Goal: Task Accomplishment & Management: Complete application form

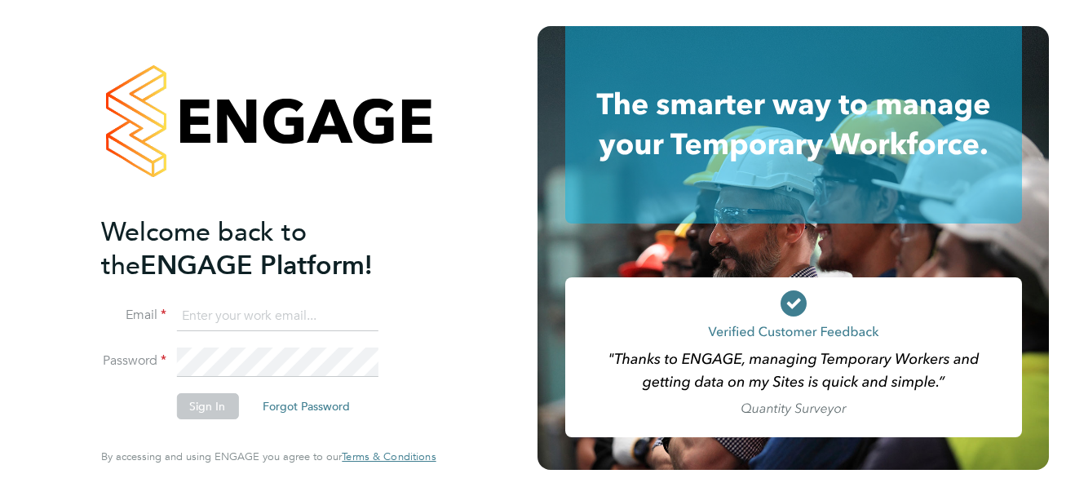
type input "support@sapphireorg.co.uk"
click at [116, 407] on li "Sign In Forgot Password" at bounding box center [260, 414] width 318 height 42
click at [209, 403] on button "Sign In" at bounding box center [207, 406] width 62 height 26
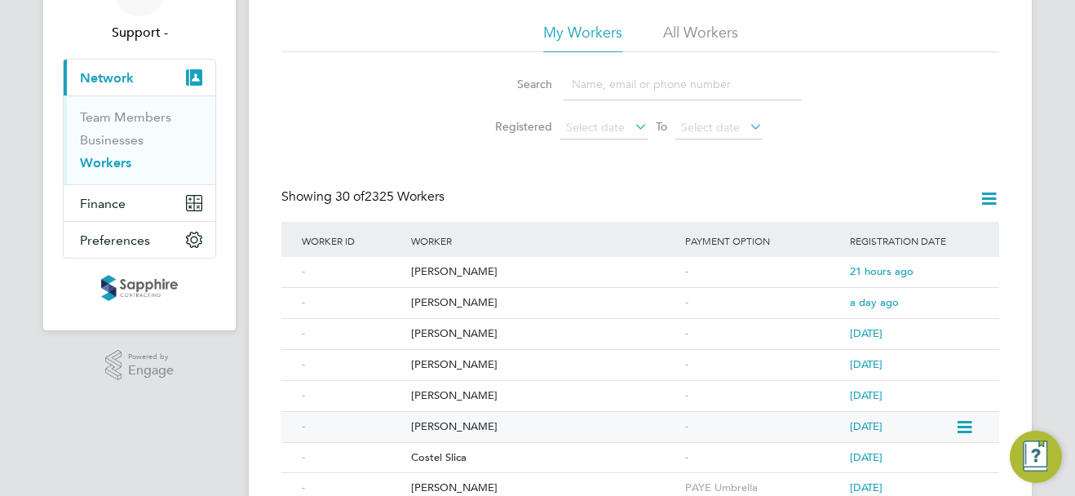
scroll to position [245, 0]
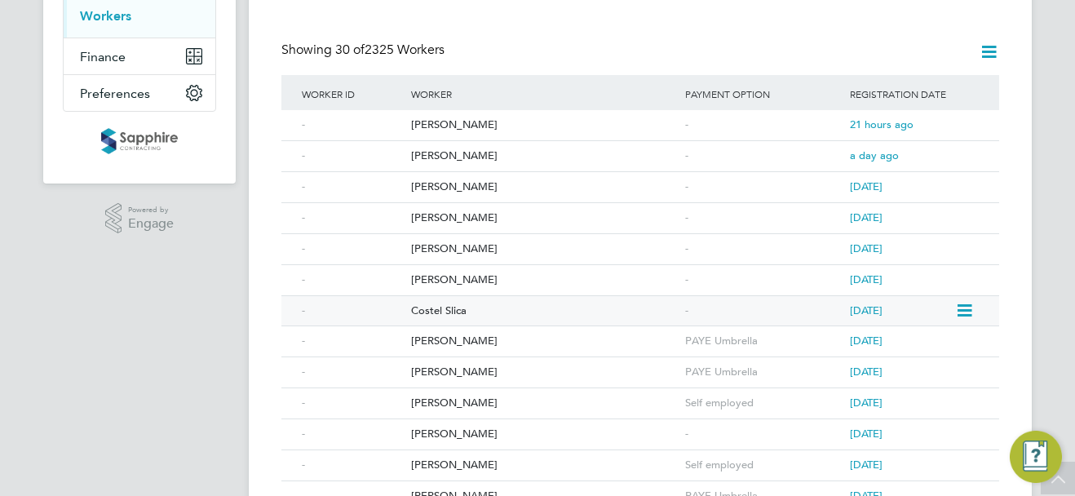
click at [460, 308] on div "Costel Slica" at bounding box center [544, 311] width 274 height 30
click at [459, 275] on div "Ibrahim Omer Abaker" at bounding box center [544, 280] width 274 height 30
click at [451, 254] on div "[PERSON_NAME]" at bounding box center [544, 249] width 274 height 30
click at [441, 215] on div "Rocco Forte" at bounding box center [544, 218] width 274 height 30
click at [448, 183] on div "Shaun Abson" at bounding box center [544, 187] width 274 height 30
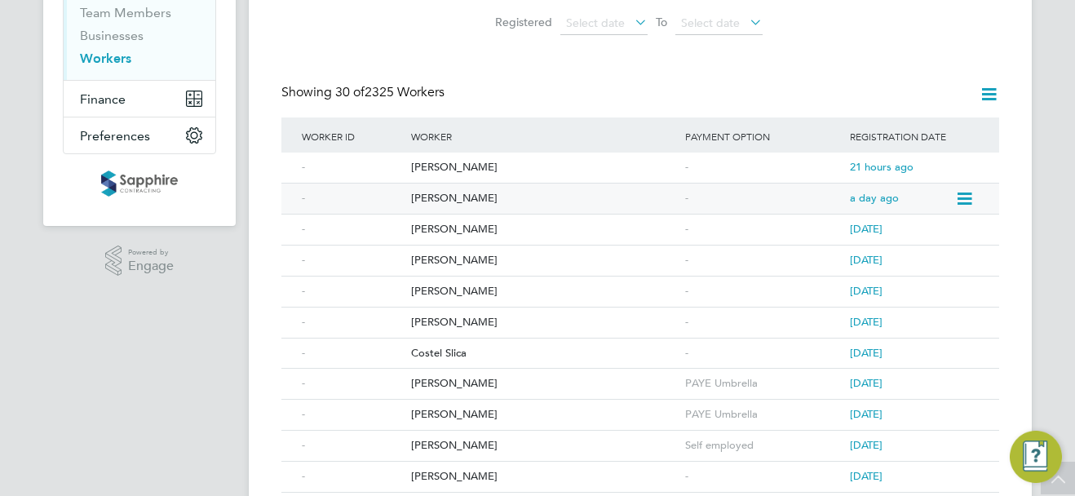
scroll to position [163, 0]
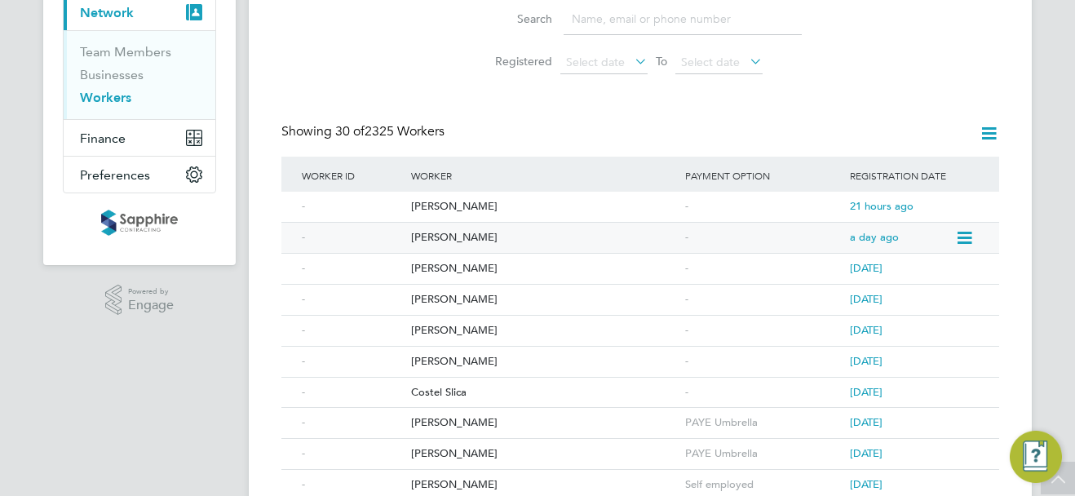
click at [452, 236] on div "Alison Layne" at bounding box center [544, 238] width 274 height 30
click at [449, 205] on div "Ussumane Balde" at bounding box center [544, 207] width 274 height 30
click at [121, 77] on link "Businesses" at bounding box center [112, 74] width 64 height 15
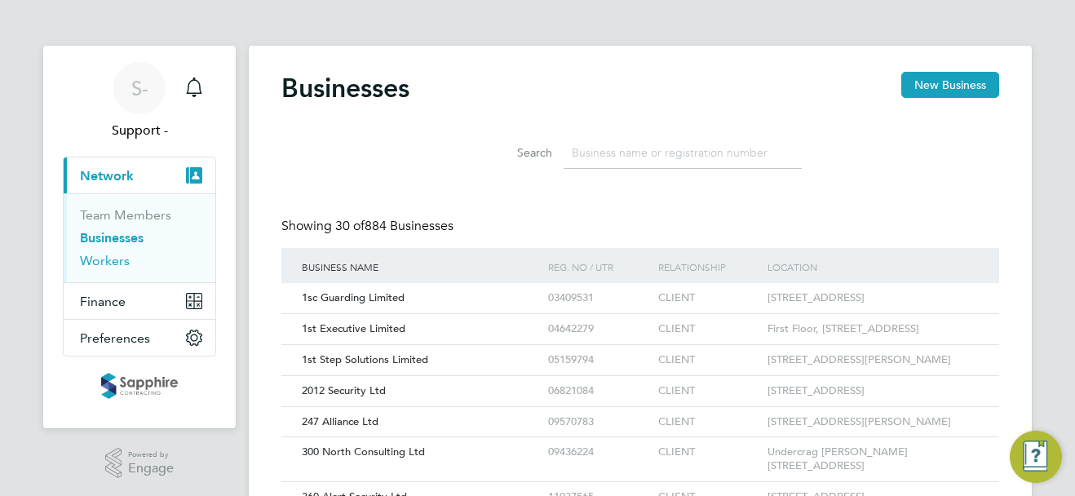
click at [118, 260] on link "Workers" at bounding box center [105, 260] width 50 height 15
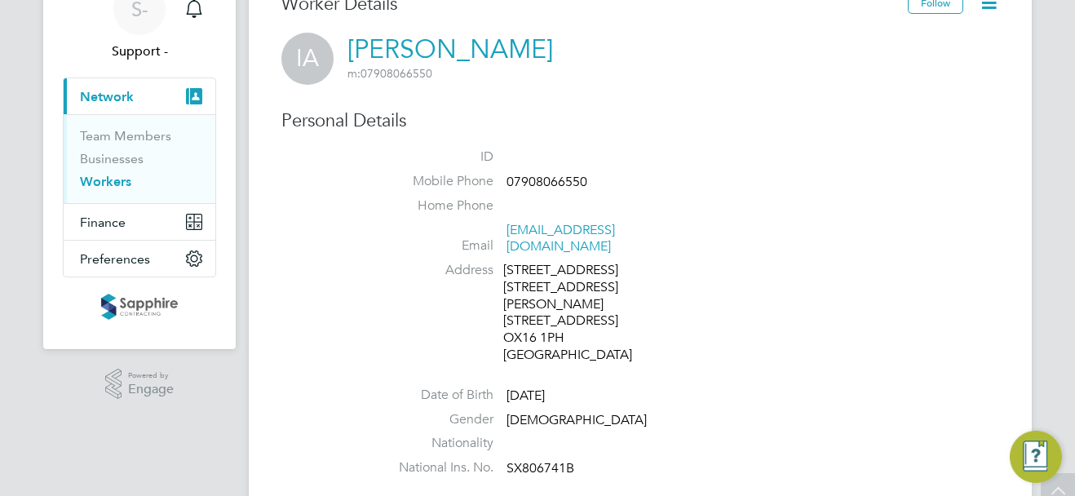
scroll to position [82, 0]
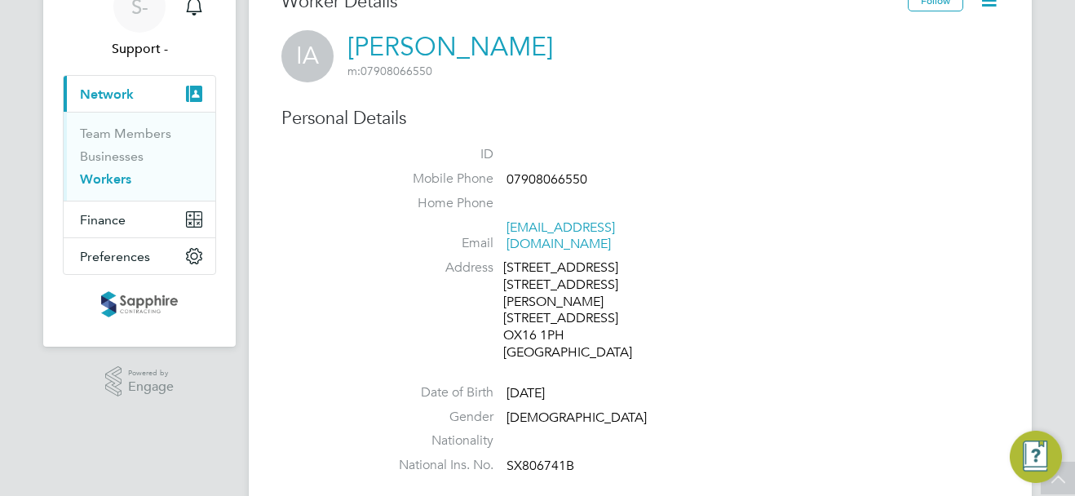
click at [532, 457] on span "SX806741B" at bounding box center [540, 465] width 68 height 16
copy span "SX806741B"
click at [563, 179] on span "07908066550" at bounding box center [546, 179] width 81 height 16
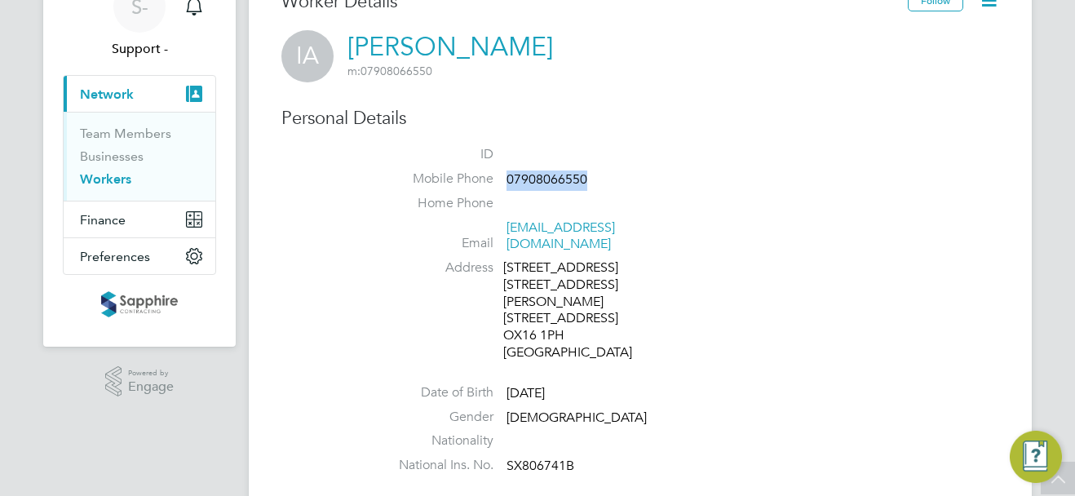
copy span "07908066550"
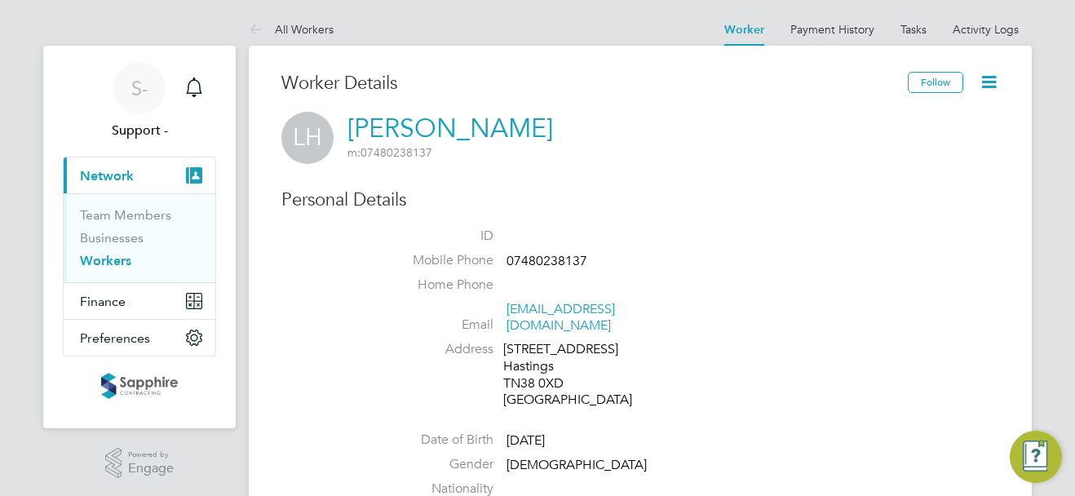
click at [528, 256] on span "07480238137" at bounding box center [546, 261] width 81 height 16
copy span "07480238137"
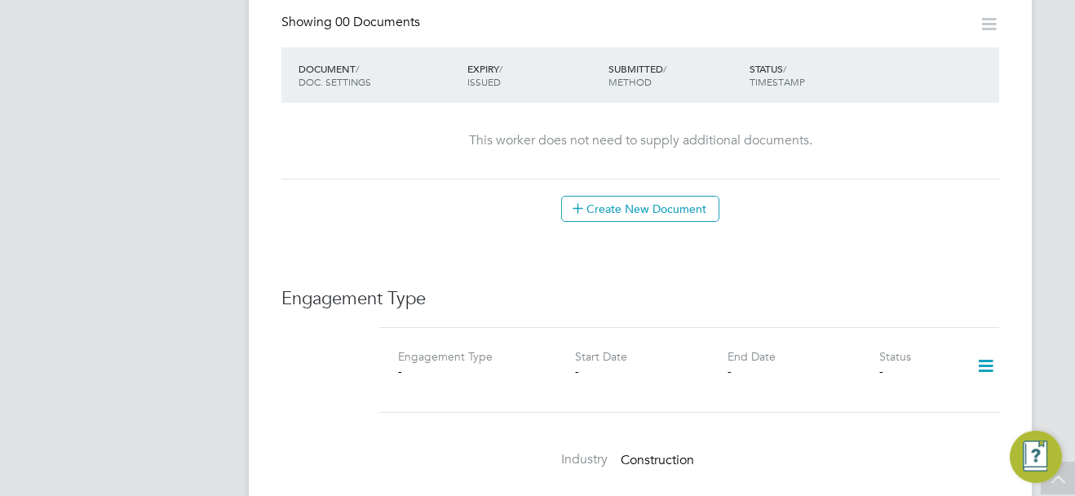
scroll to position [881, 0]
drag, startPoint x: 983, startPoint y: 350, endPoint x: 968, endPoint y: 351, distance: 15.5
click at [983, 350] on icon at bounding box center [985, 368] width 29 height 38
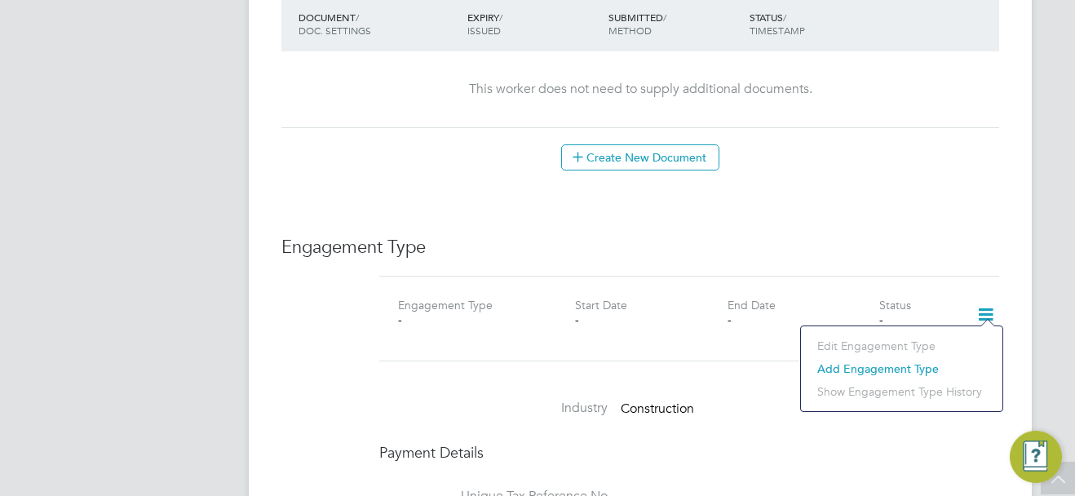
scroll to position [963, 0]
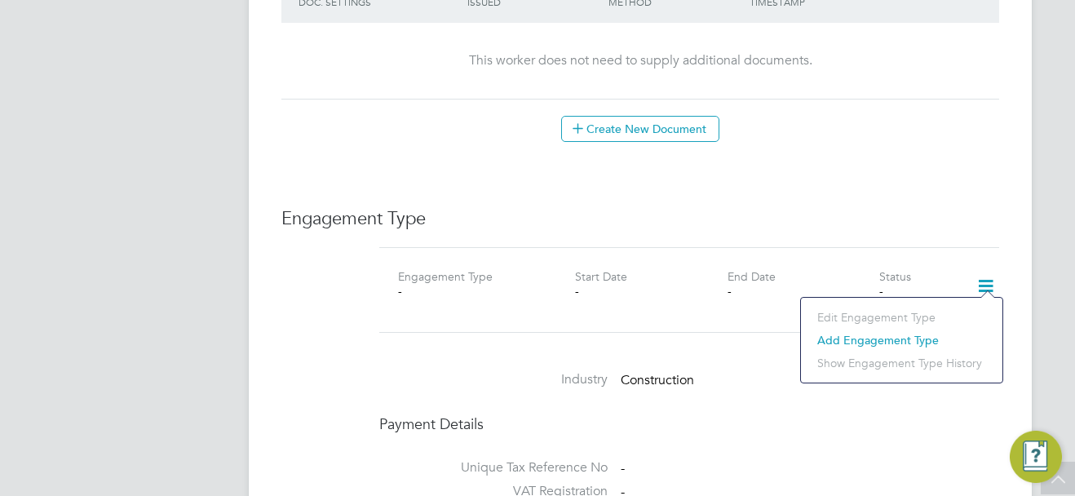
click at [869, 338] on li "Add Engagement Type" at bounding box center [901, 340] width 185 height 23
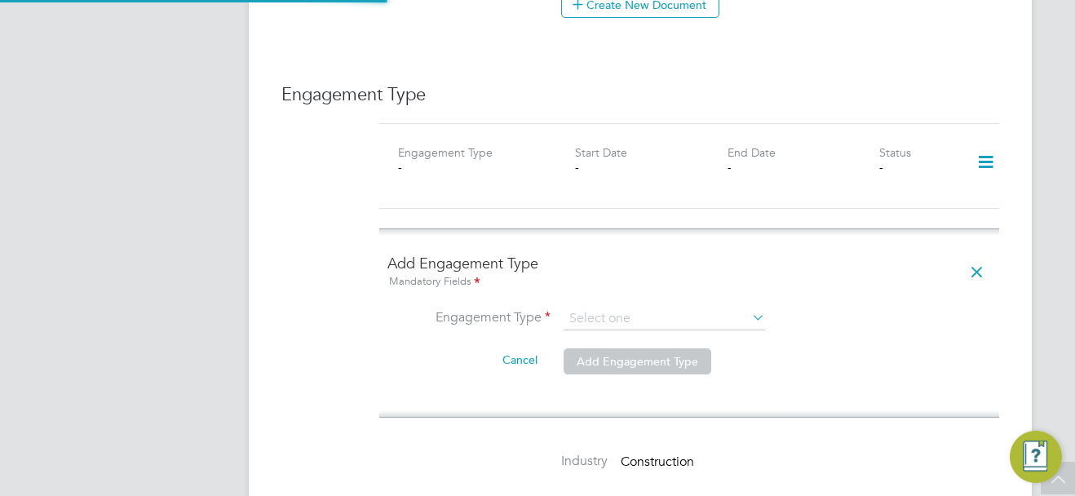
scroll to position [1126, 0]
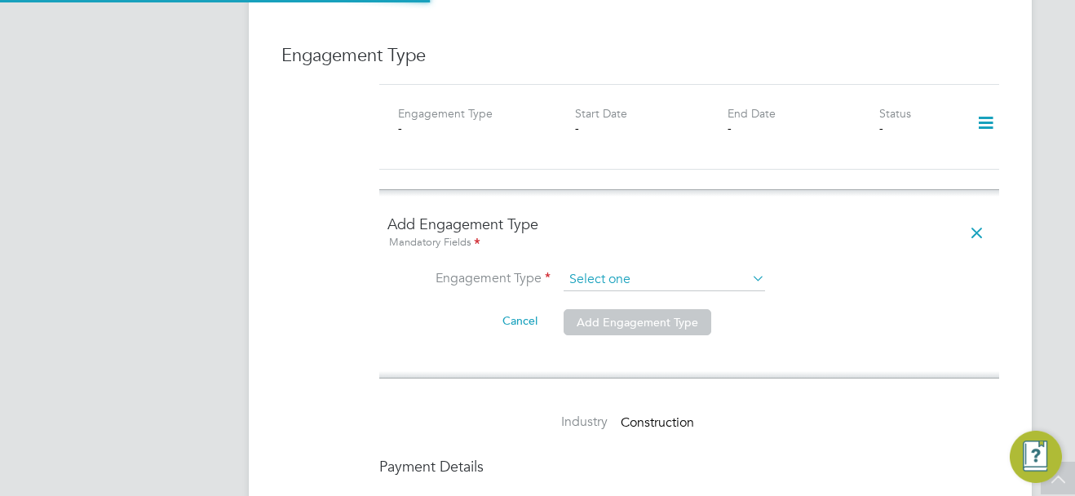
click at [606, 268] on input at bounding box center [663, 279] width 201 height 23
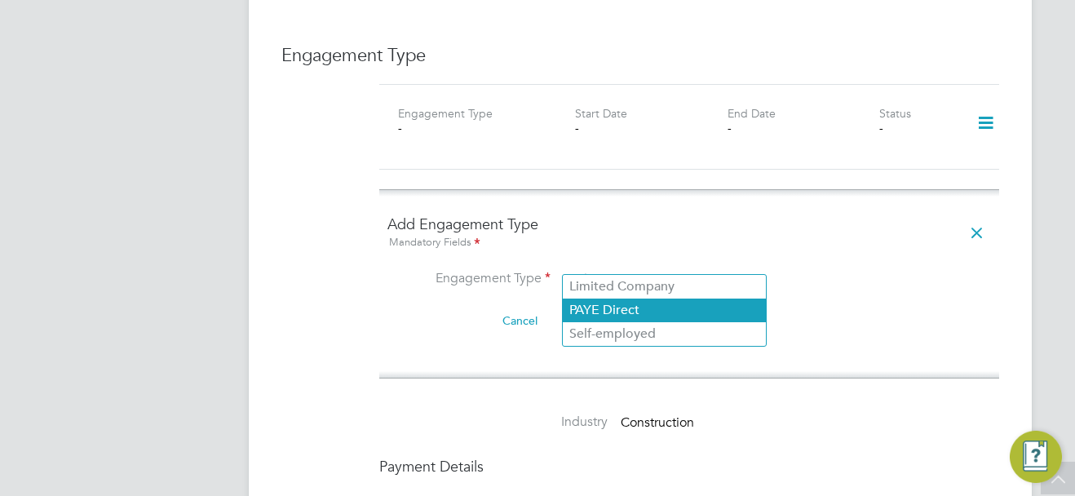
click at [622, 301] on li "PAYE Direct" at bounding box center [664, 310] width 203 height 24
type input "PAYE Direct"
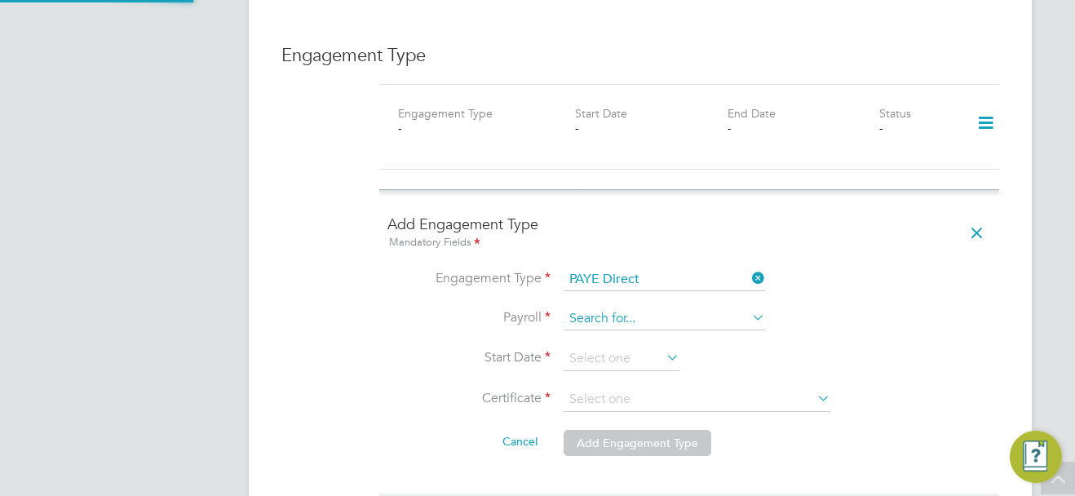
click at [620, 307] on input at bounding box center [663, 318] width 201 height 23
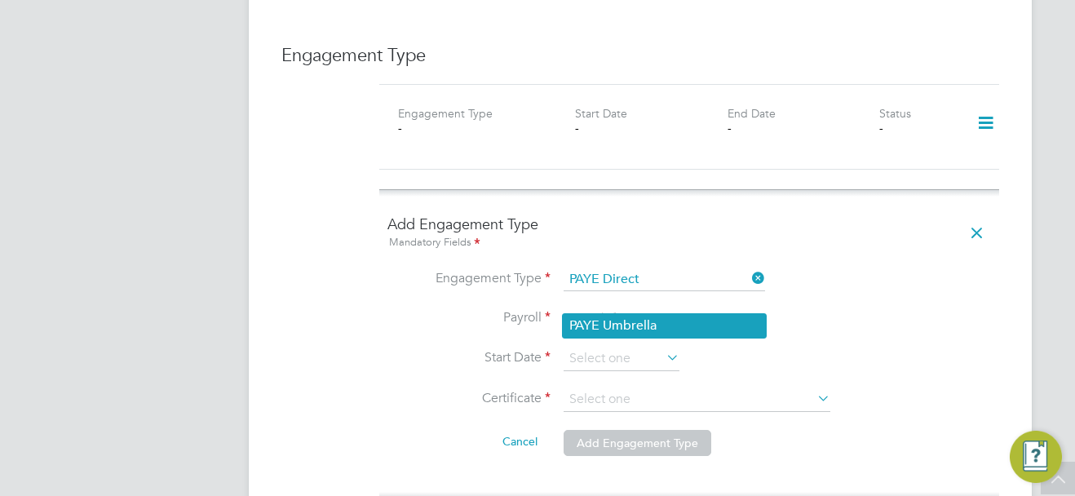
click at [622, 320] on li "PAYE Umbrella" at bounding box center [664, 326] width 203 height 24
type input "PAYE Umbrella"
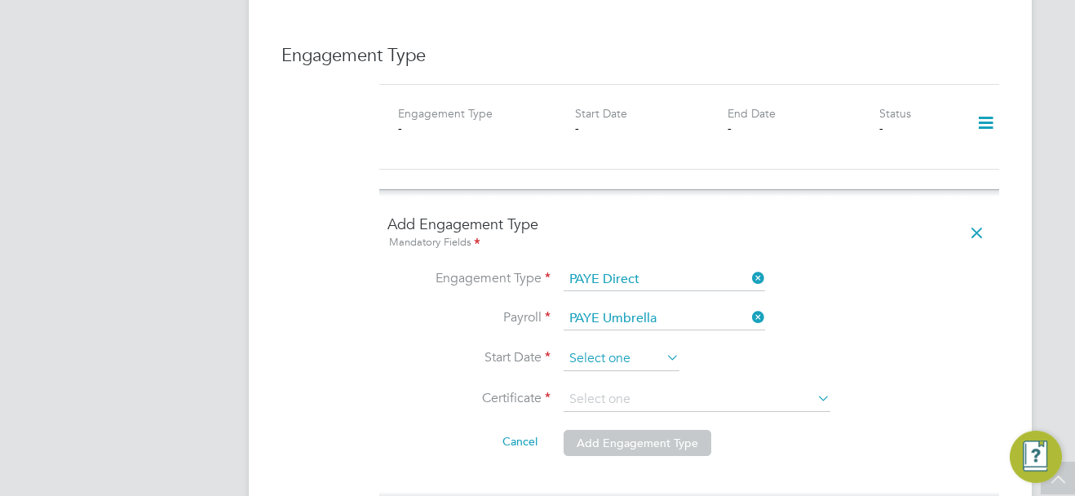
click at [622, 351] on input at bounding box center [621, 358] width 116 height 24
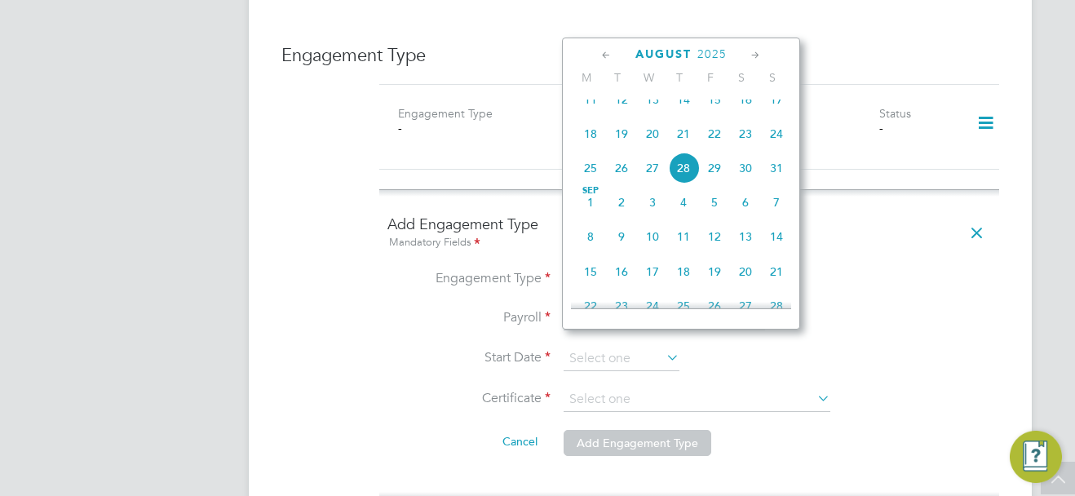
click at [684, 149] on span "21" at bounding box center [683, 133] width 31 height 31
type input "21 Aug 2025"
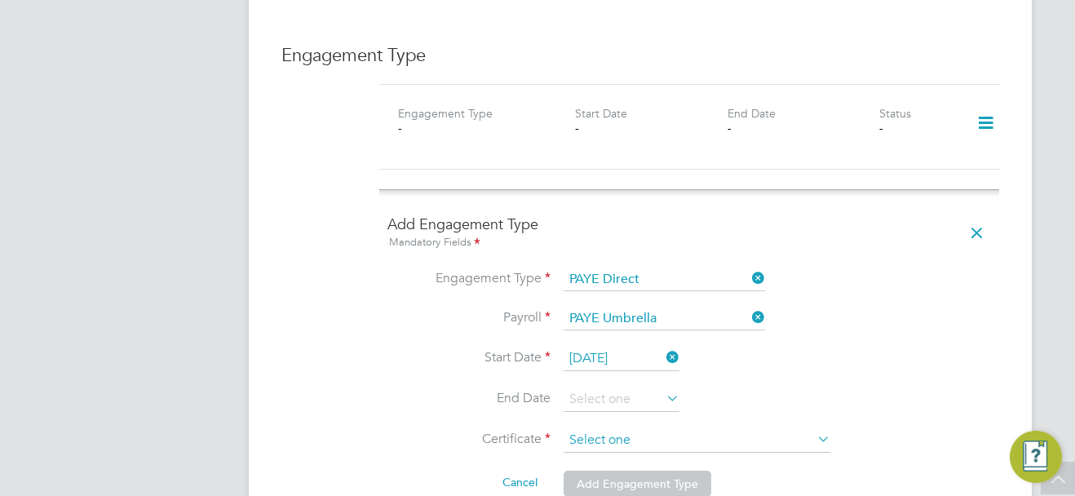
click at [596, 428] on input at bounding box center [696, 440] width 267 height 24
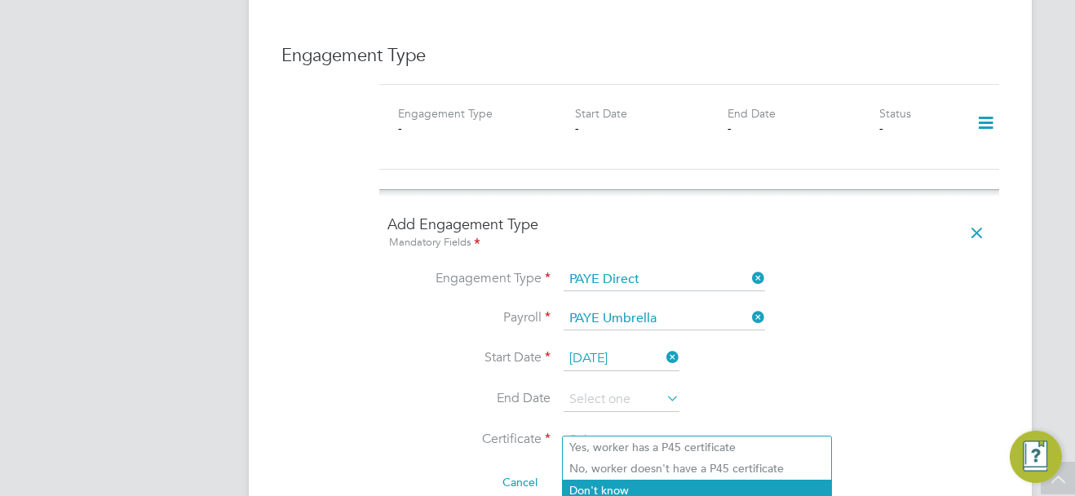
click at [604, 482] on li "Don't know" at bounding box center [697, 489] width 268 height 21
type input "Don't know"
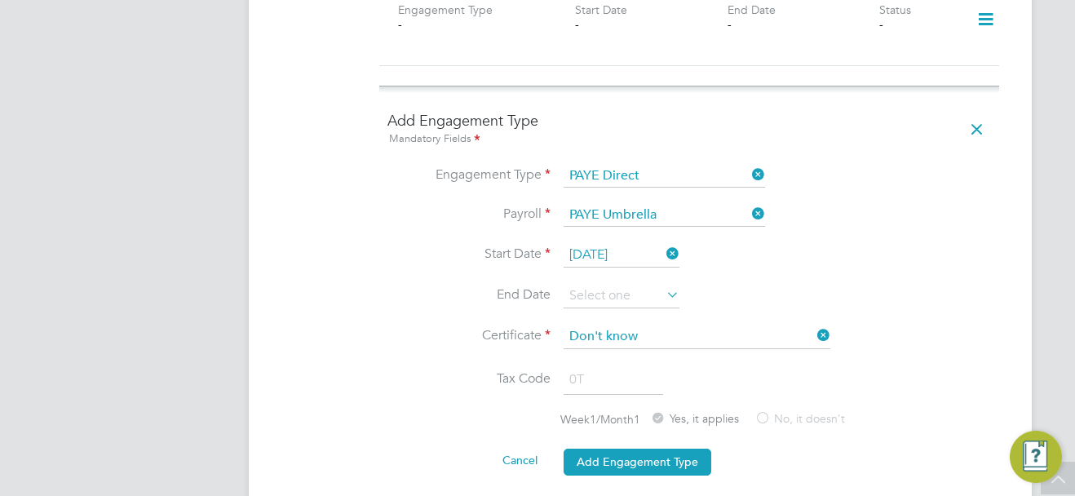
scroll to position [1289, 0]
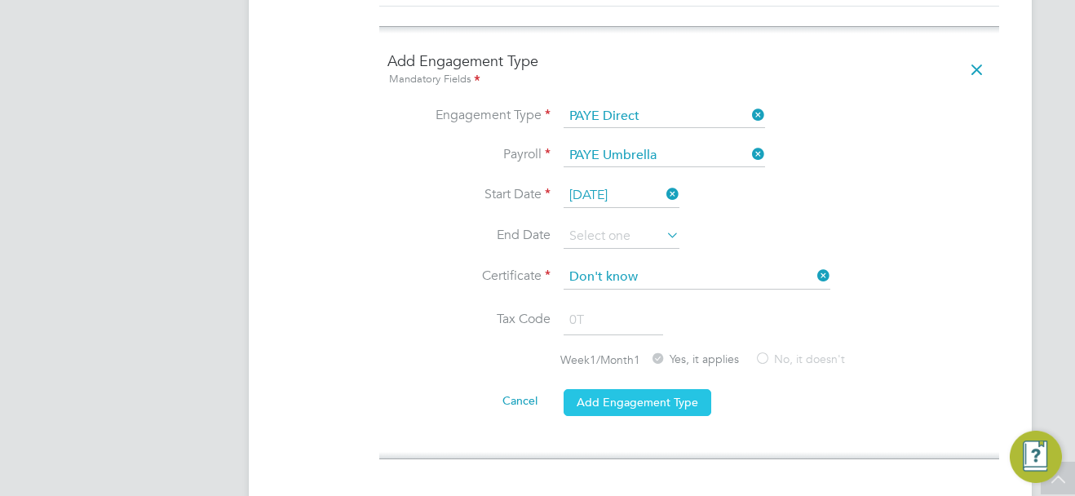
click at [664, 389] on button "Add Engagement Type" at bounding box center [637, 402] width 148 height 26
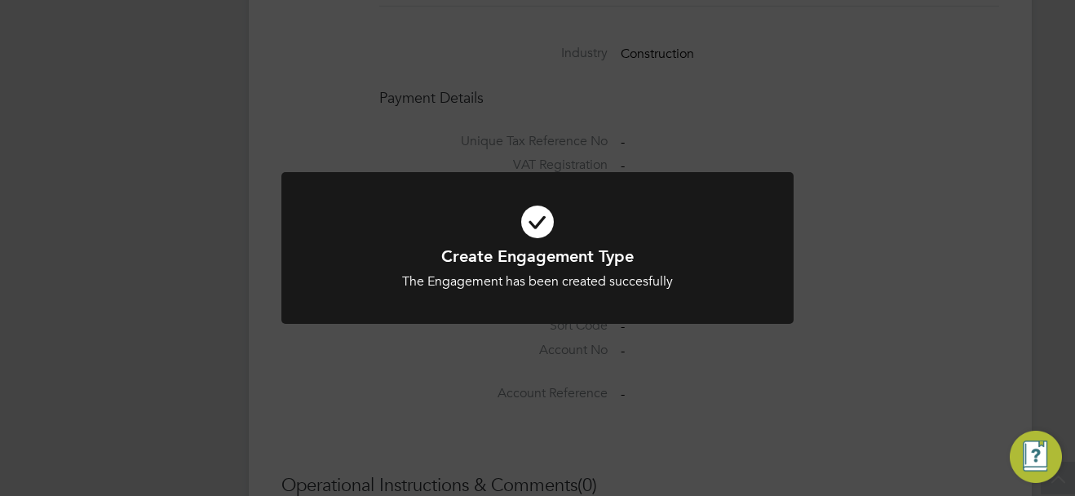
click at [920, 338] on div "Create Engagement Type The Engagement has been created succesfully Cancel Okay" at bounding box center [537, 248] width 1075 height 496
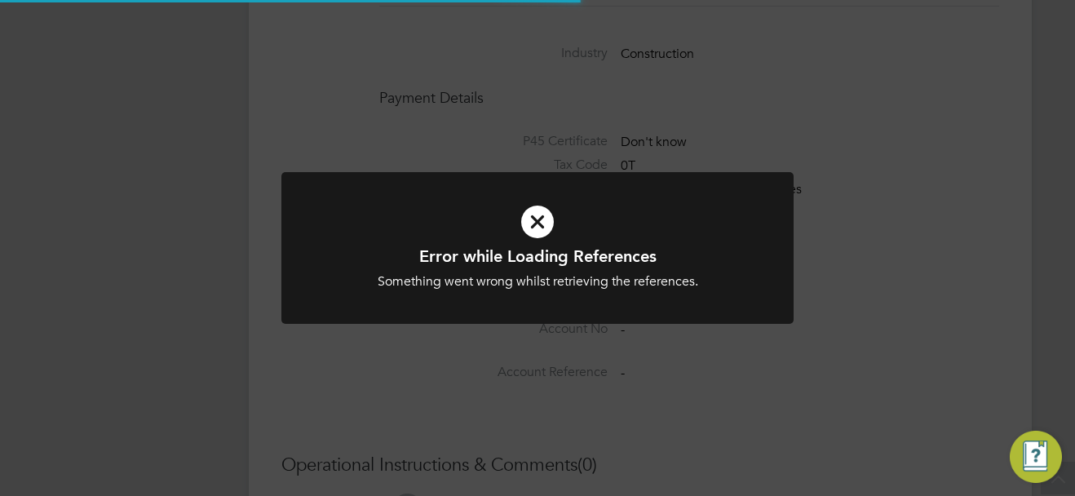
click at [821, 232] on div "Error while Loading References Something went wrong whilst retrieving the refer…" at bounding box center [537, 248] width 1075 height 496
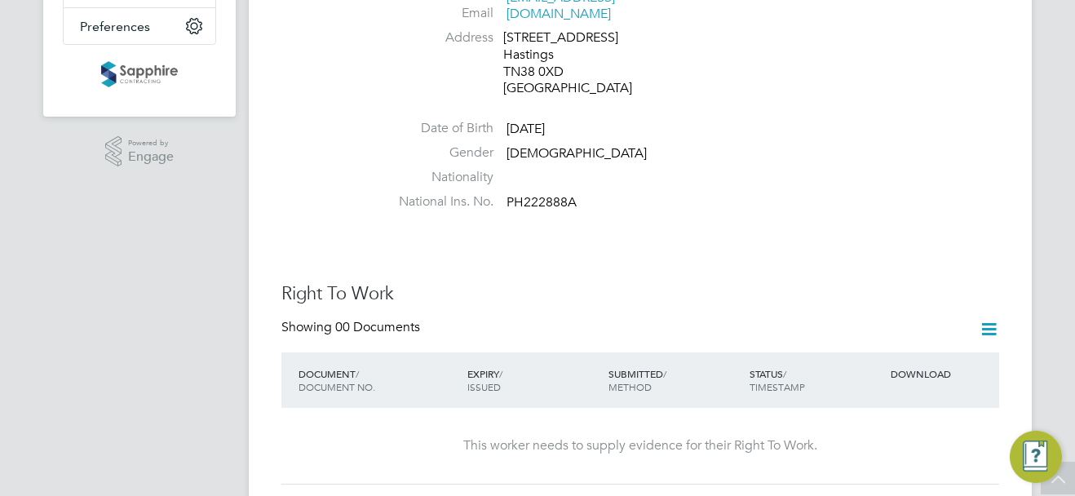
scroll to position [66, 0]
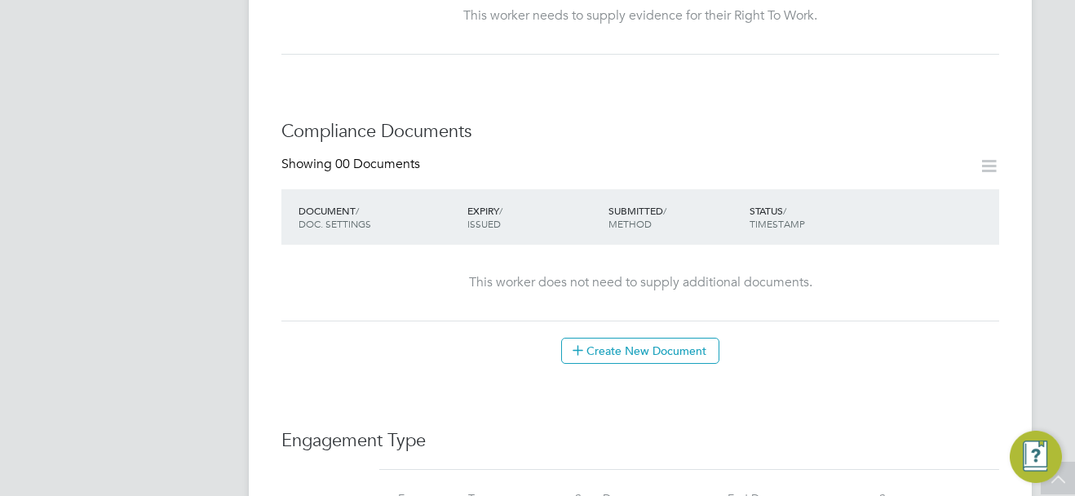
scroll to position [978, 0]
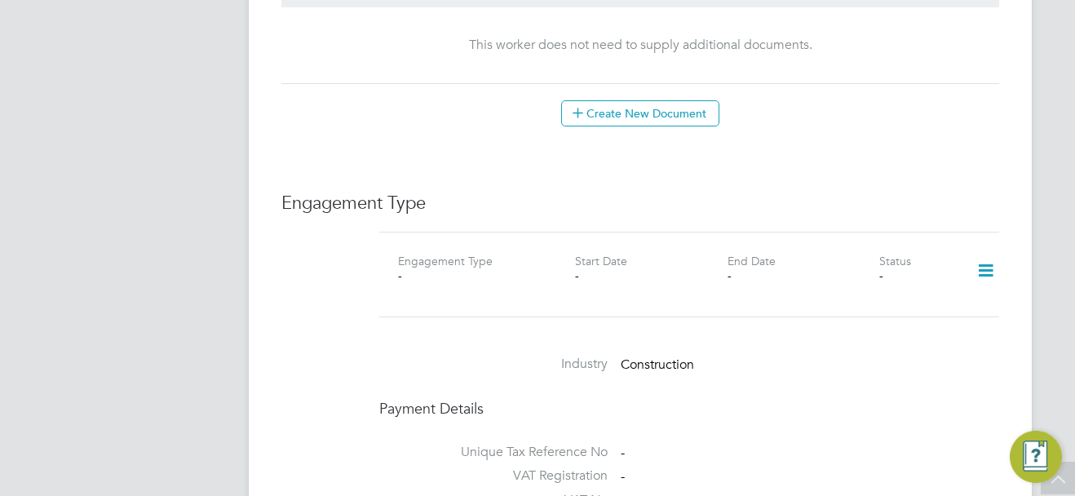
click at [984, 253] on icon at bounding box center [985, 271] width 29 height 38
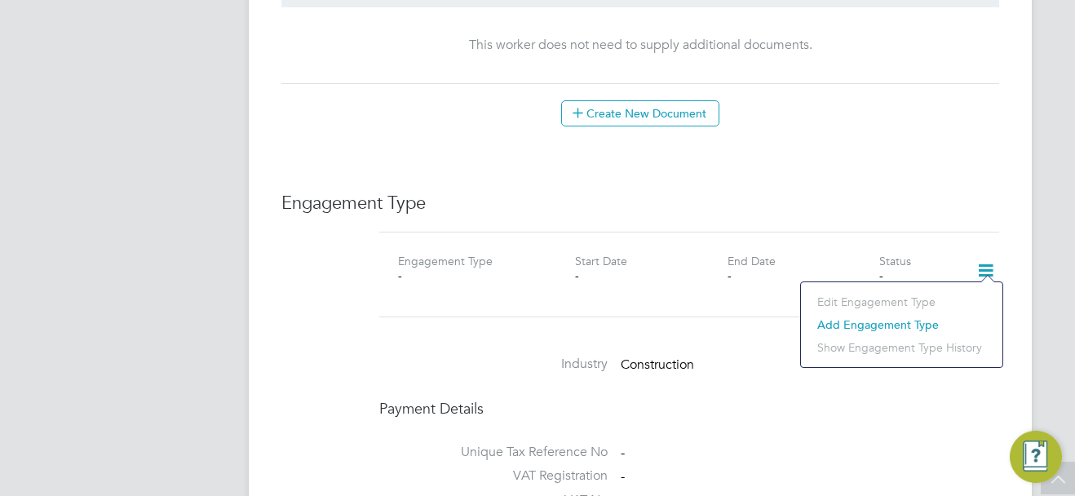
click at [885, 320] on li "Add Engagement Type" at bounding box center [901, 324] width 185 height 23
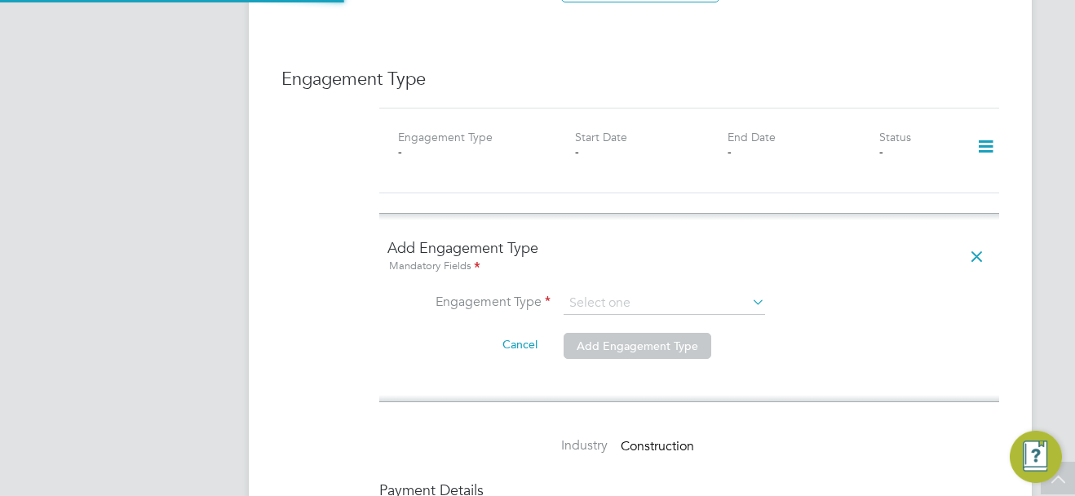
scroll to position [1141, 0]
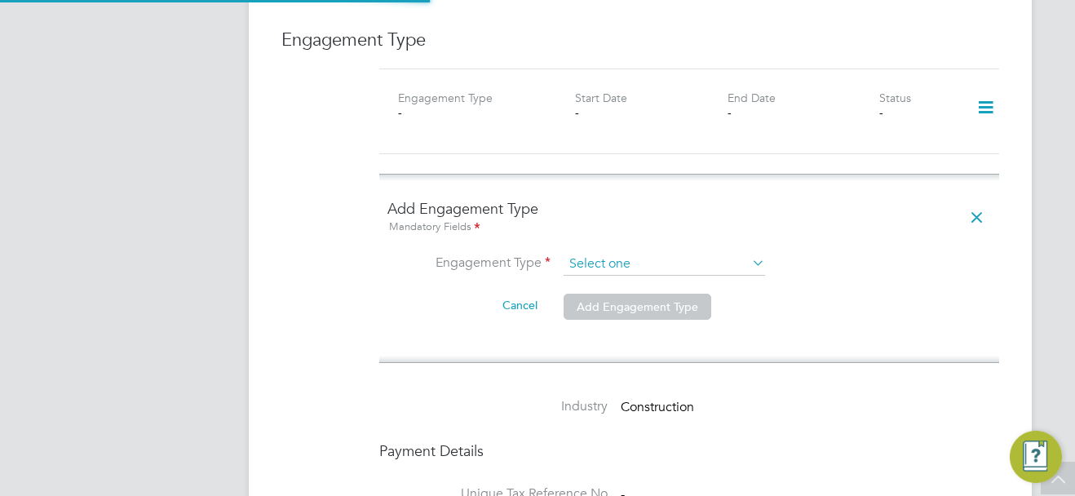
click at [611, 253] on input at bounding box center [663, 264] width 201 height 23
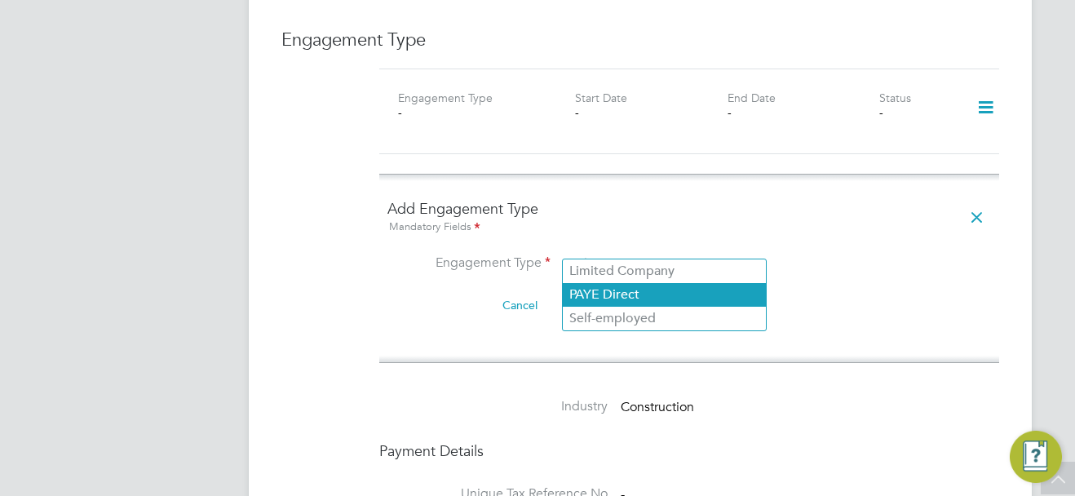
click at [633, 300] on li "PAYE Direct" at bounding box center [664, 295] width 203 height 24
type input "PAYE Direct"
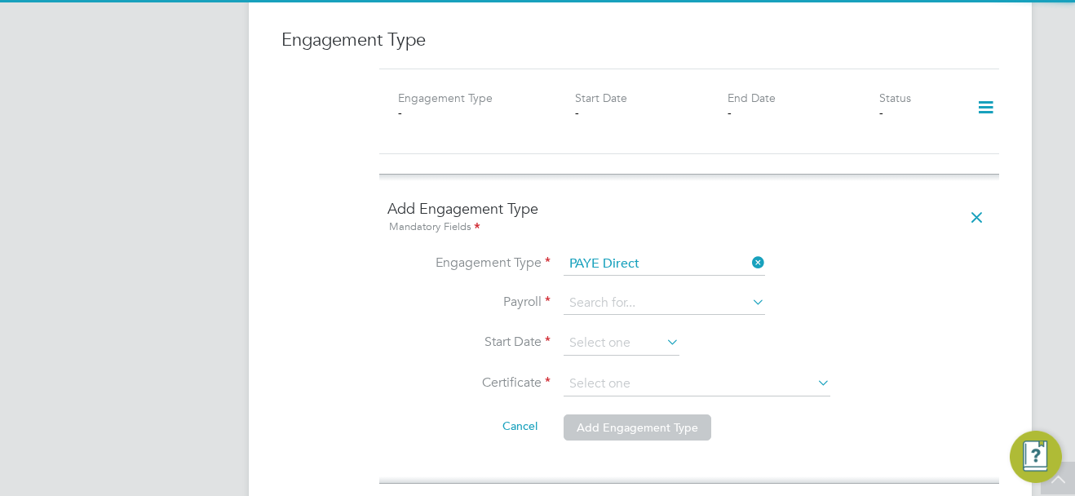
click at [608, 297] on input at bounding box center [663, 303] width 201 height 23
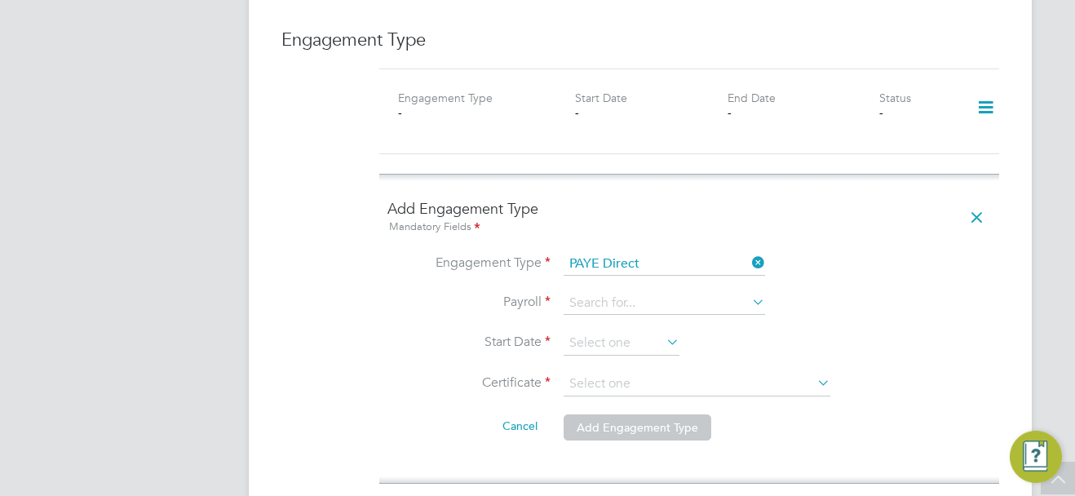
click at [618, 309] on li "PAYE Umbrella" at bounding box center [664, 310] width 203 height 24
type input "PAYE Umbrella"
click at [610, 331] on input at bounding box center [621, 343] width 116 height 24
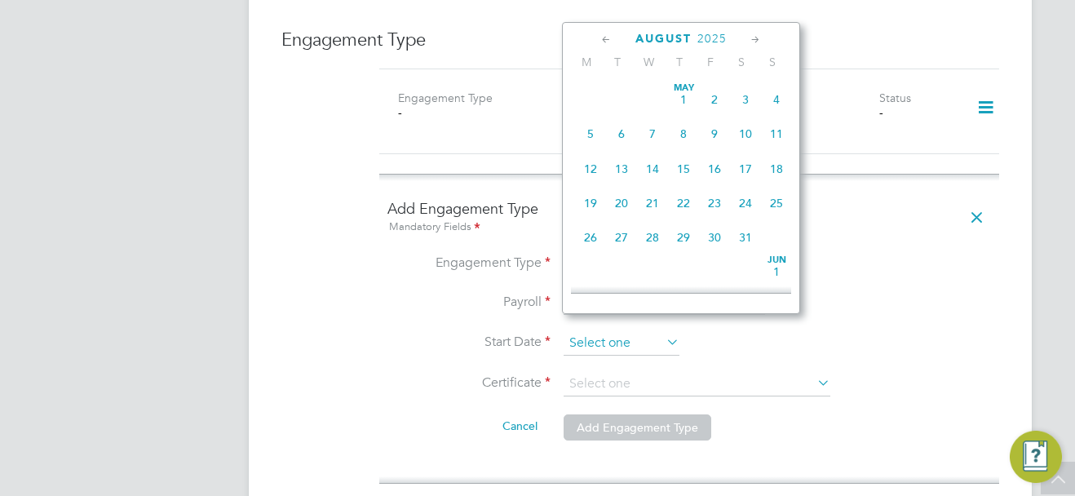
scroll to position [635, 0]
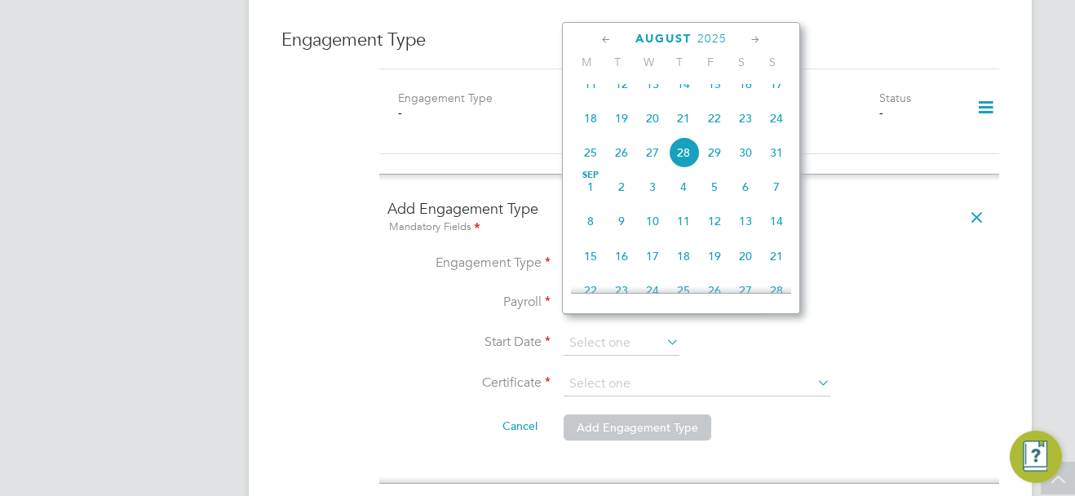
click at [682, 120] on span "21" at bounding box center [683, 118] width 31 height 31
type input "21 Aug 2025"
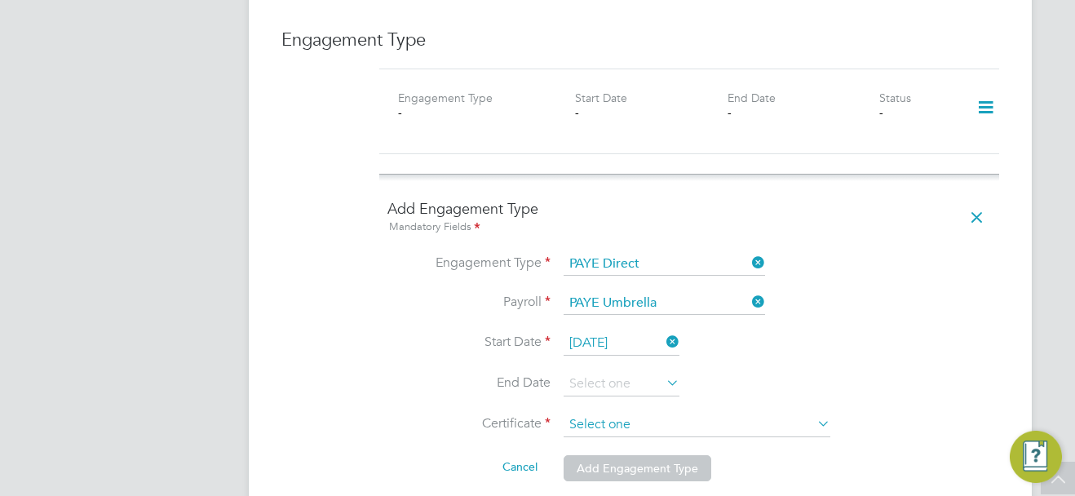
click at [611, 413] on input at bounding box center [696, 425] width 267 height 24
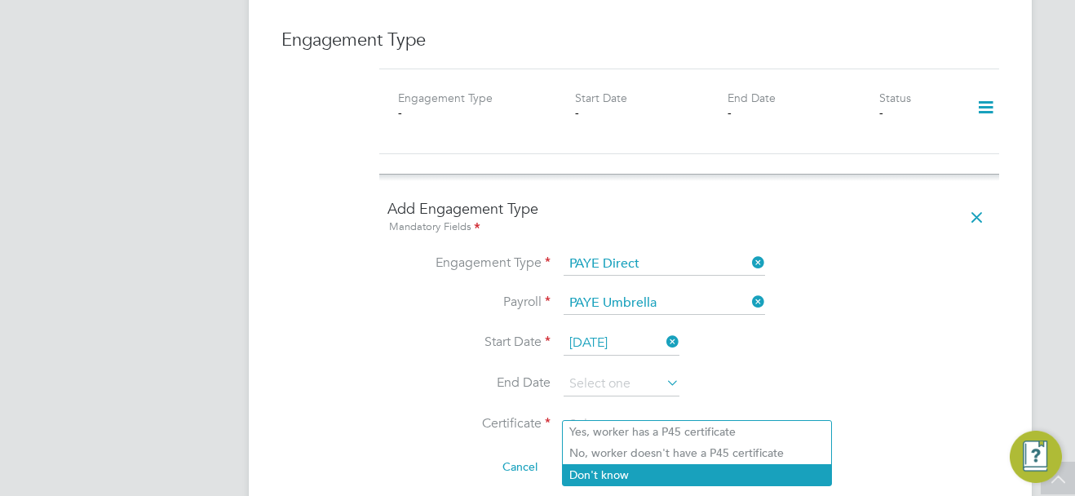
click at [626, 470] on li "Don't know" at bounding box center [697, 474] width 268 height 21
type input "Don't know"
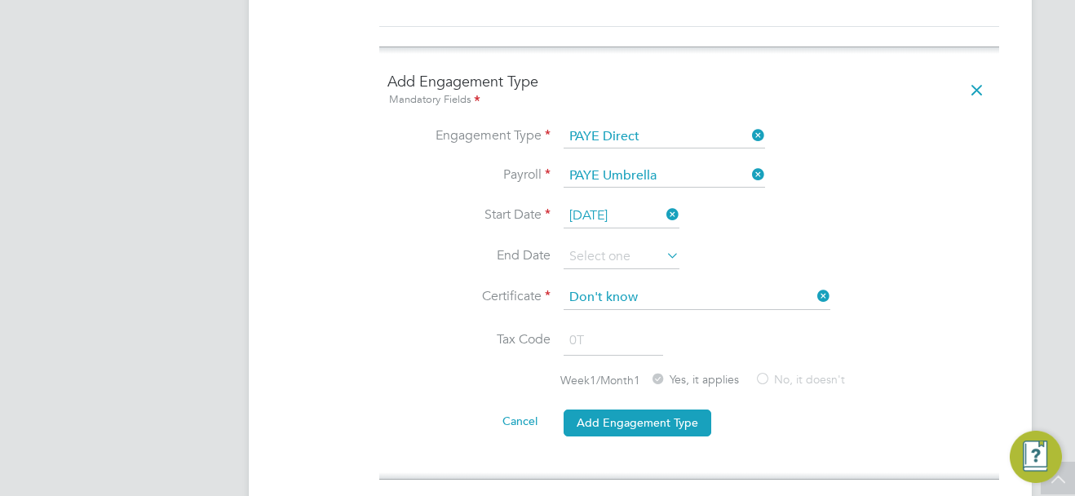
scroll to position [1304, 0]
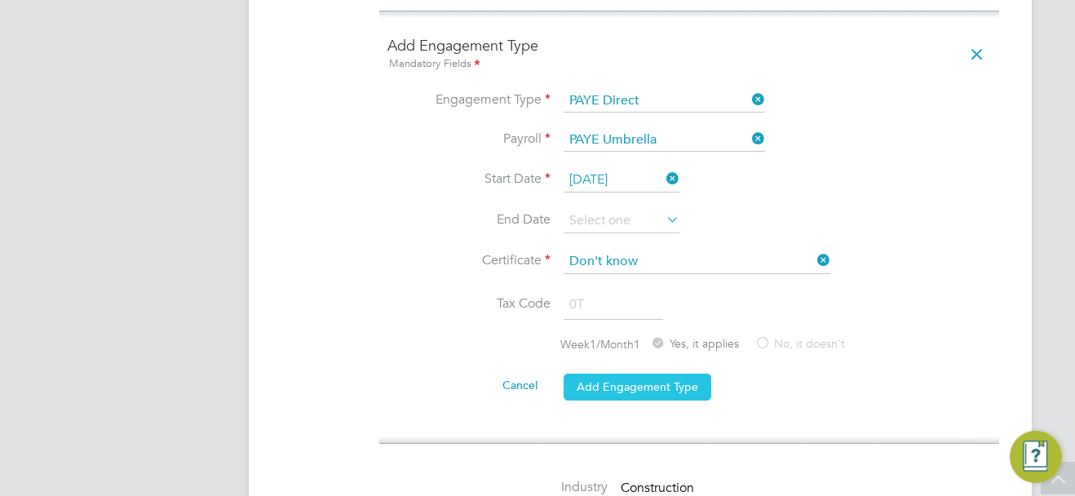
click at [669, 373] on button "Add Engagement Type" at bounding box center [637, 386] width 148 height 26
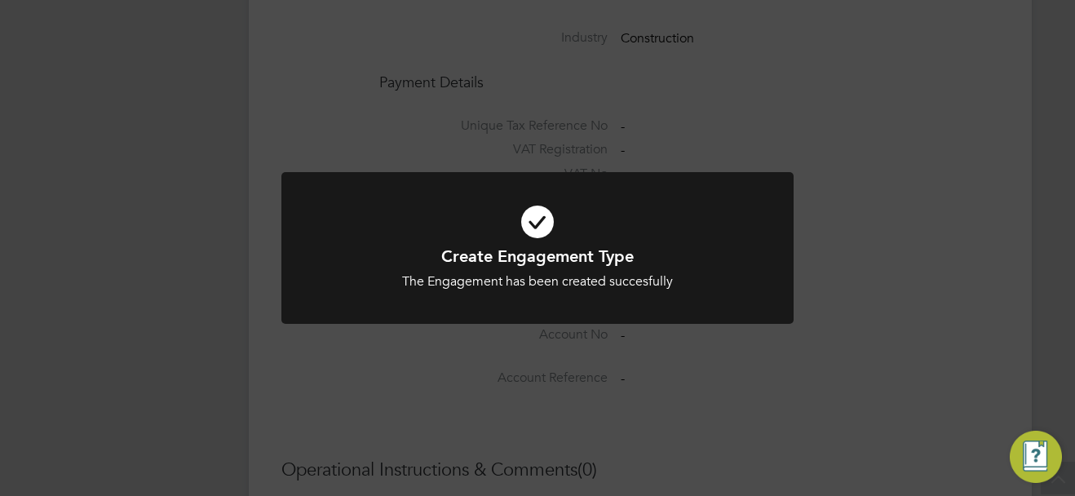
click at [846, 218] on div "Create Engagement Type The Engagement has been created succesfully Cancel Okay" at bounding box center [537, 248] width 1075 height 496
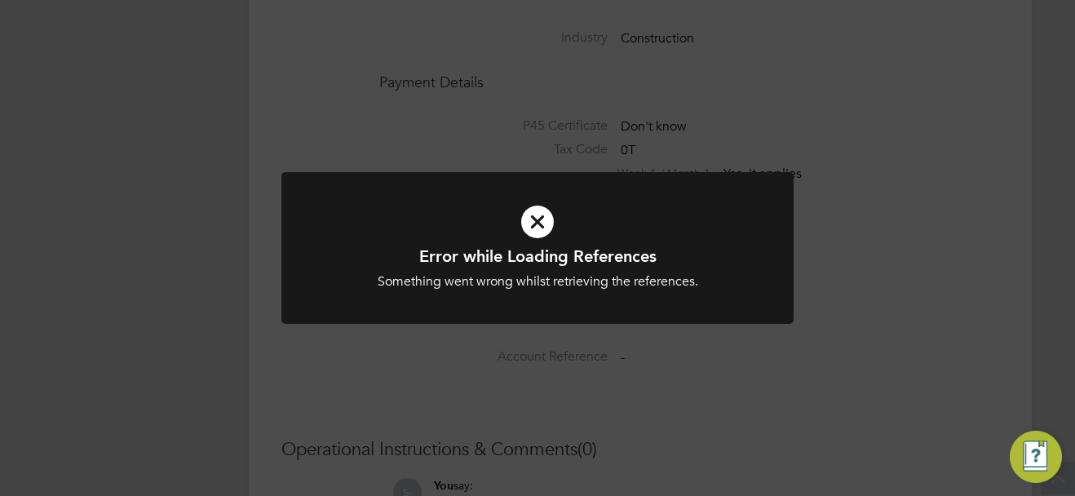
click at [857, 278] on div "Error while Loading References Something went wrong whilst retrieving the refer…" at bounding box center [537, 248] width 1075 height 496
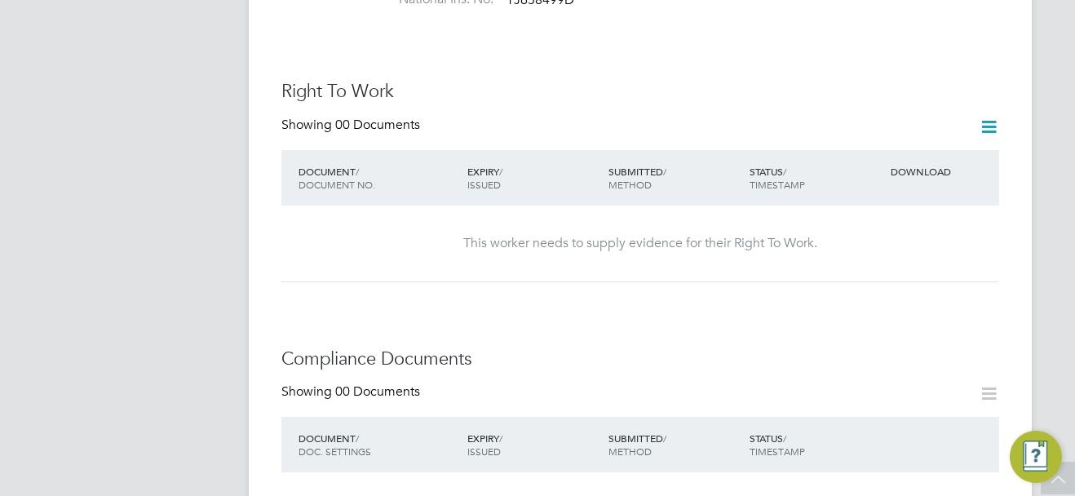
scroll to position [326, 0]
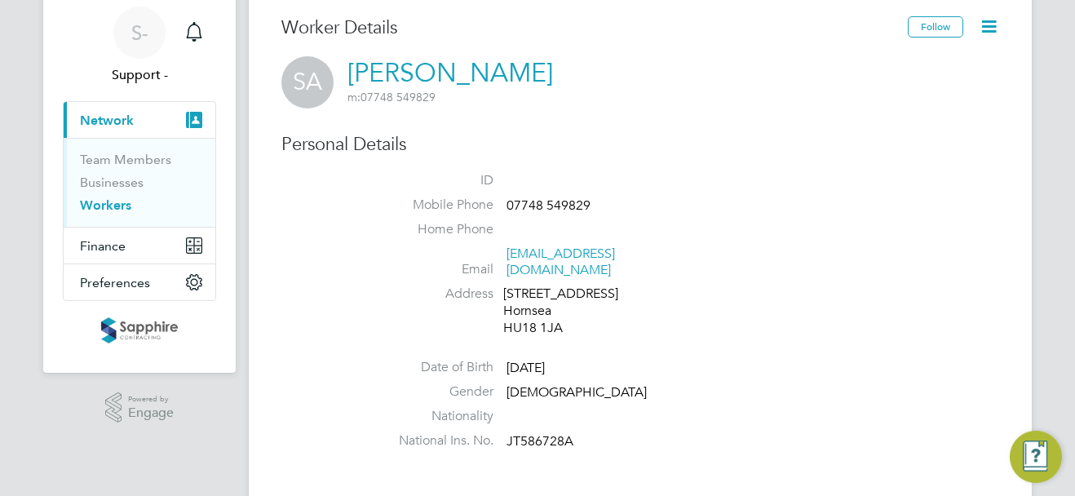
scroll to position [82, 0]
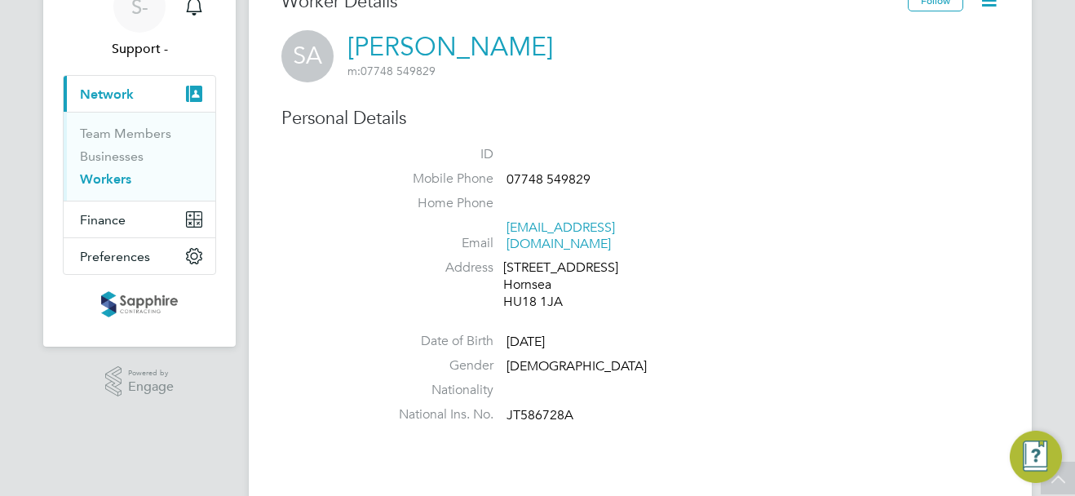
click at [546, 407] on span "JT586728A" at bounding box center [539, 415] width 67 height 16
click at [553, 407] on span "JT586728A" at bounding box center [539, 415] width 67 height 16
copy span "2"
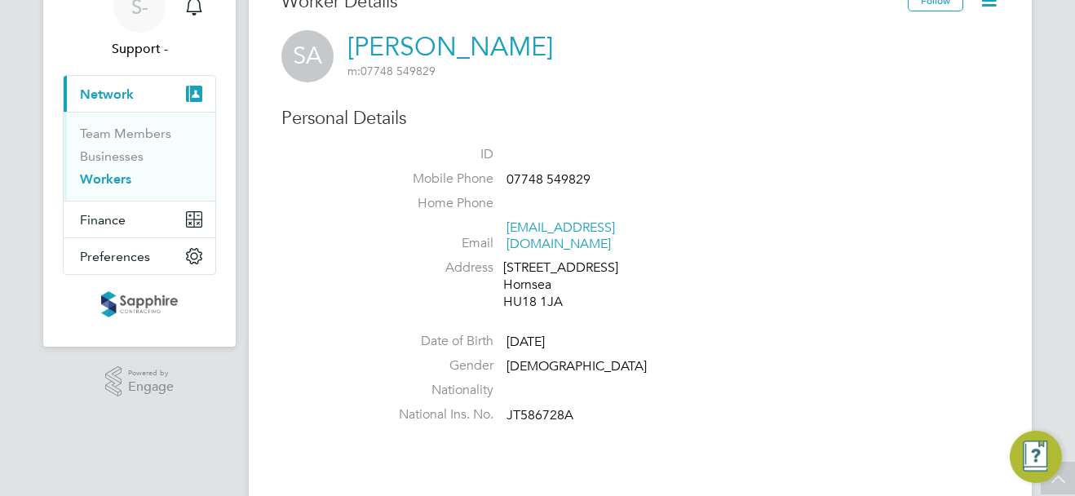
drag, startPoint x: 553, startPoint y: 403, endPoint x: 530, endPoint y: 399, distance: 23.2
click at [530, 407] on span "JT586728A" at bounding box center [539, 415] width 67 height 16
copy span "JT586728A"
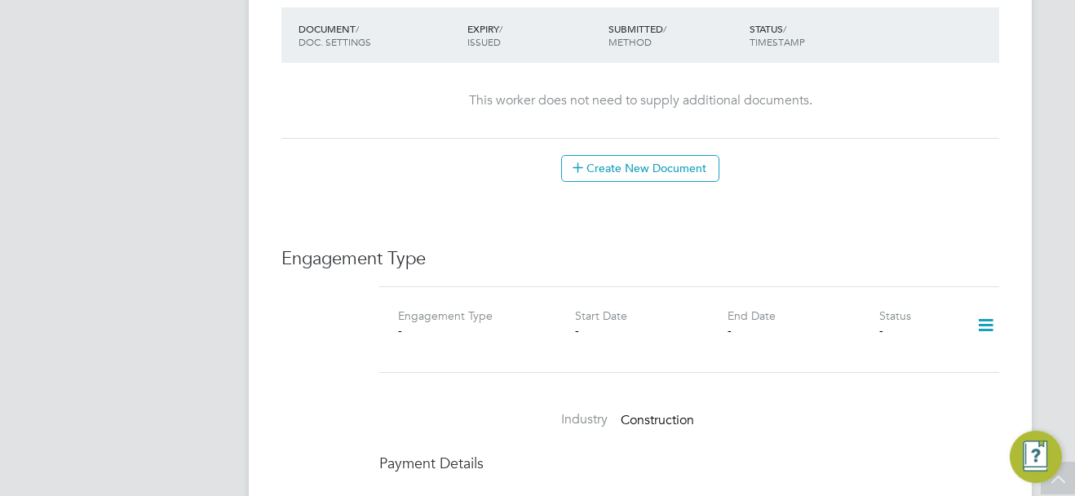
scroll to position [978, 0]
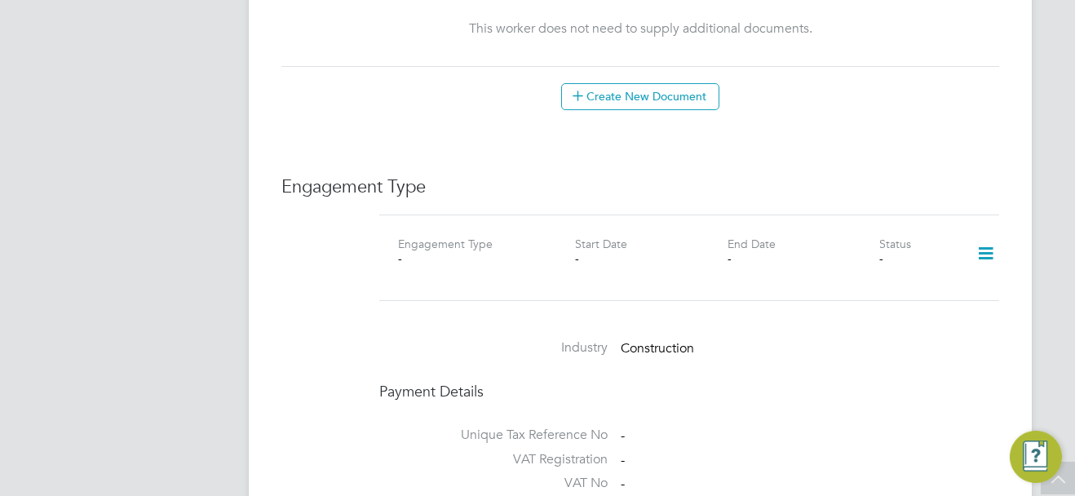
click at [988, 235] on icon at bounding box center [985, 254] width 29 height 38
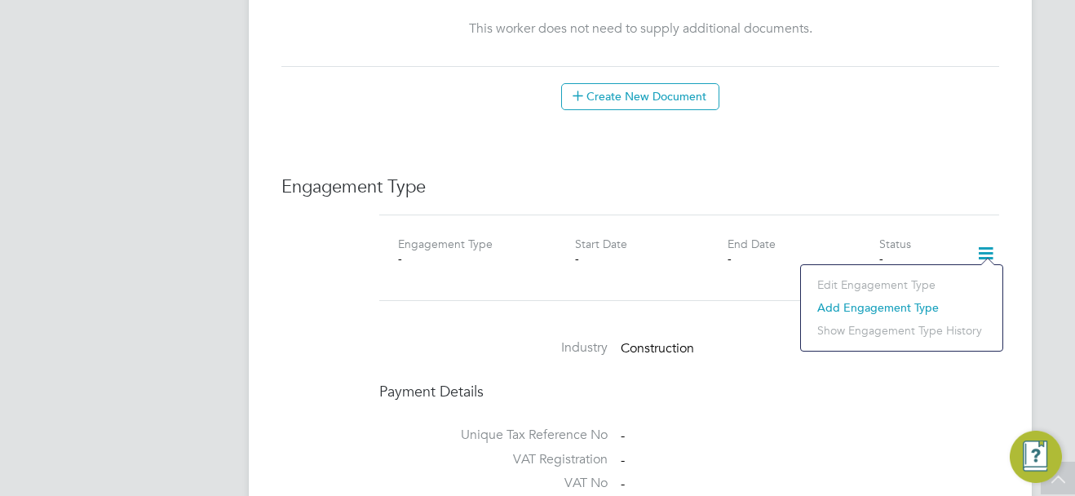
click at [833, 307] on li "Add Engagement Type" at bounding box center [901, 307] width 185 height 23
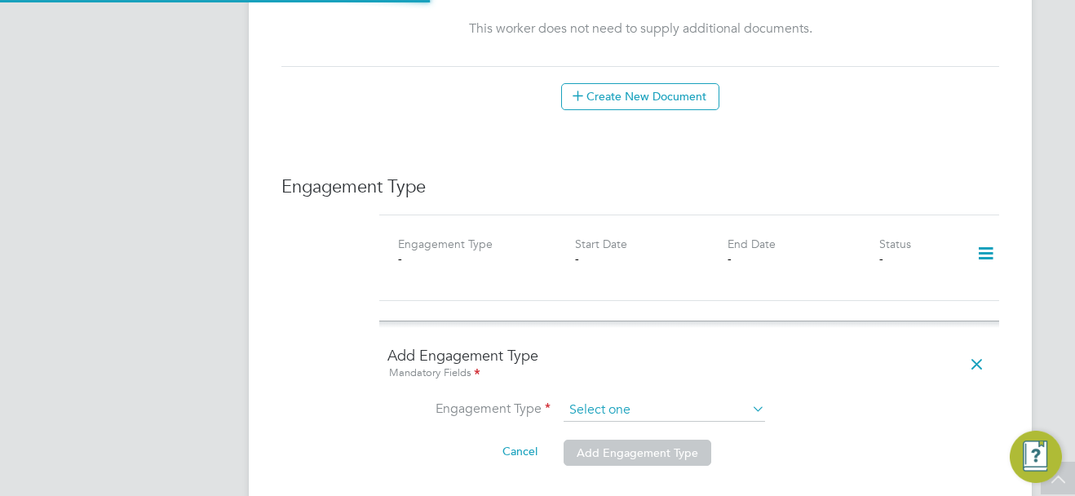
click at [617, 399] on input at bounding box center [663, 410] width 201 height 23
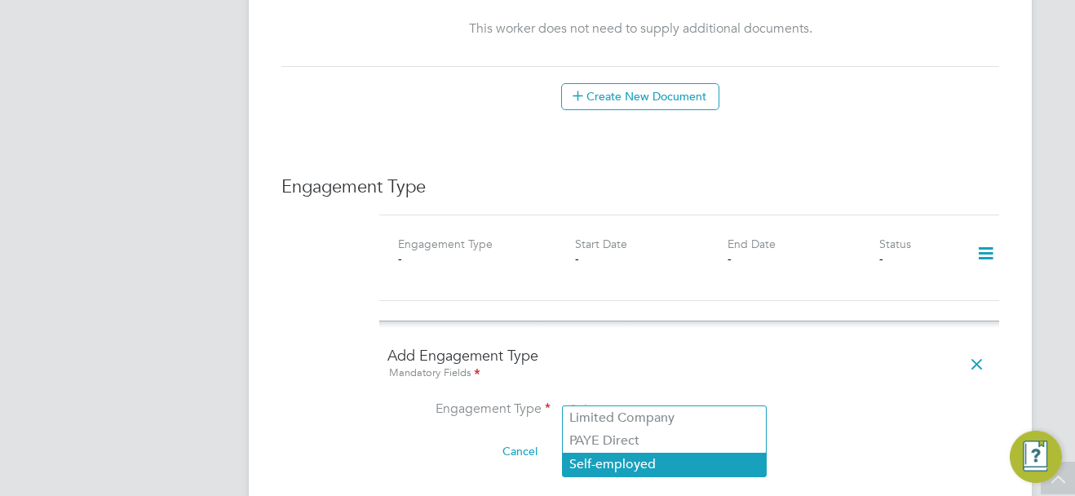
click at [636, 461] on li "Self-employed" at bounding box center [664, 464] width 203 height 24
type input "Self-employed"
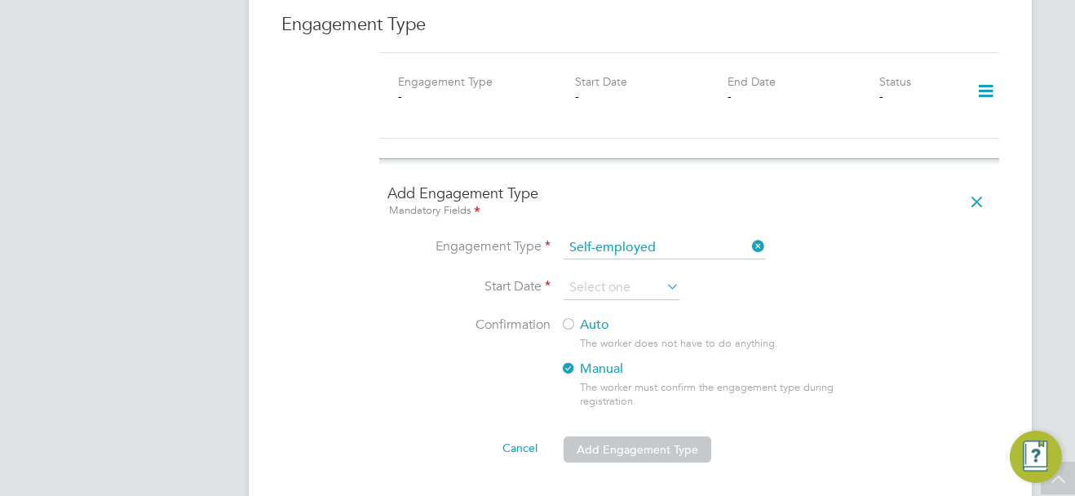
scroll to position [1141, 0]
click at [630, 278] on input at bounding box center [621, 287] width 116 height 24
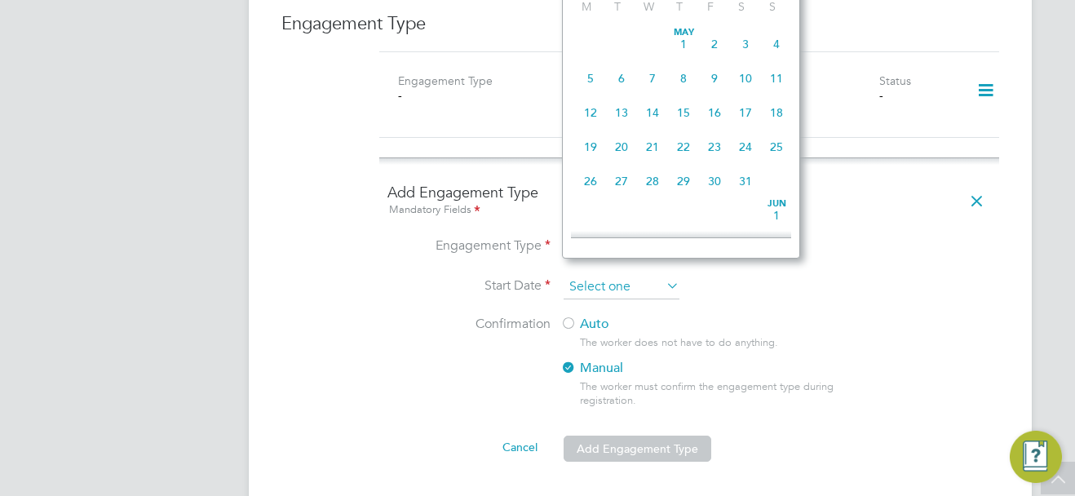
scroll to position [635, 0]
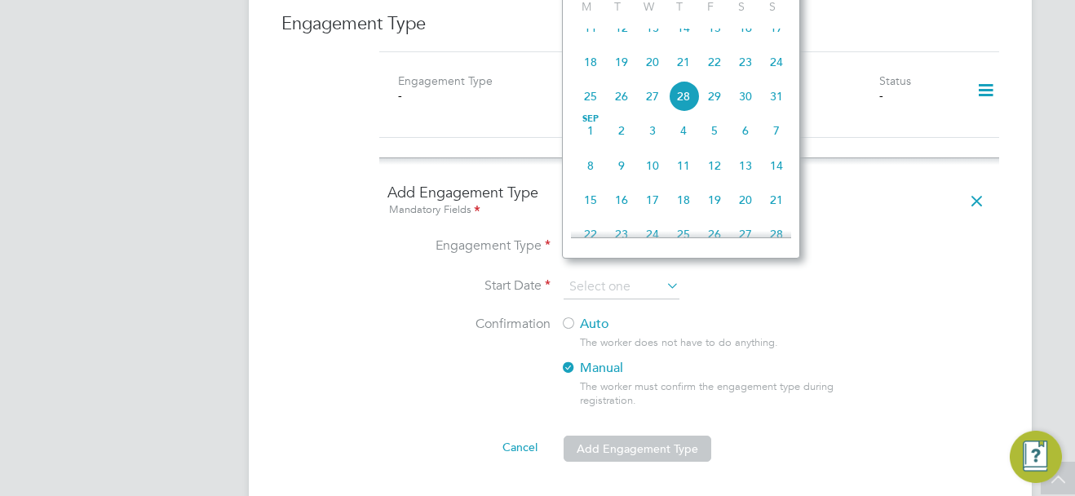
click at [684, 75] on span "21" at bounding box center [683, 61] width 31 height 31
type input "[DATE]"
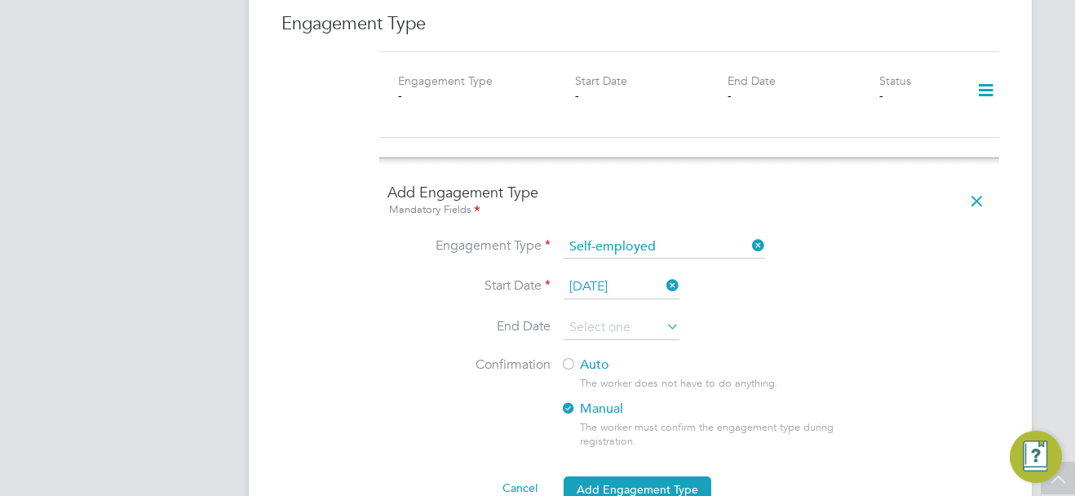
click at [571, 357] on div at bounding box center [568, 365] width 16 height 16
click at [642, 474] on li "Cancel Add Engagement Type" at bounding box center [688, 497] width 603 height 46
click at [638, 476] on button "Add Engagement Type" at bounding box center [637, 489] width 148 height 26
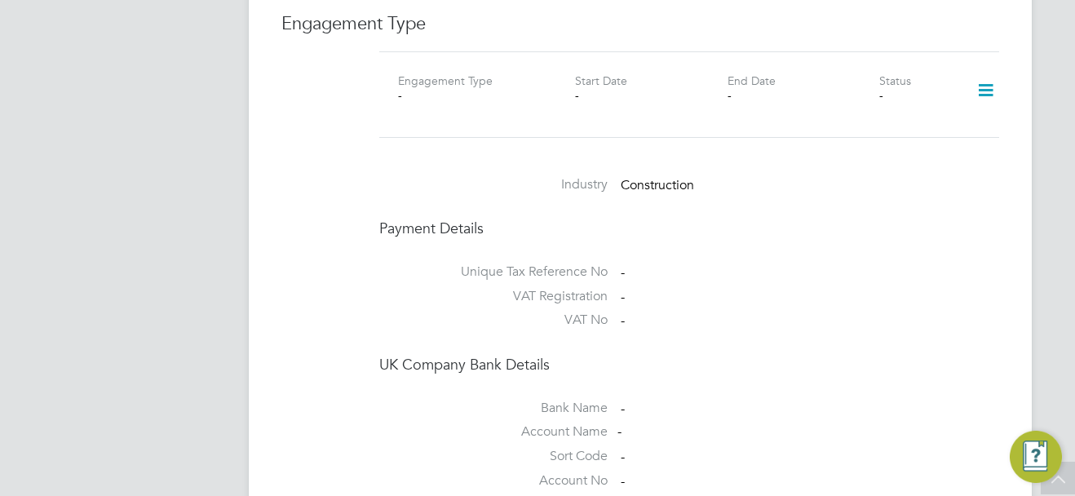
click at [835, 263] on li "Unique Tax Reference No -" at bounding box center [689, 275] width 620 height 24
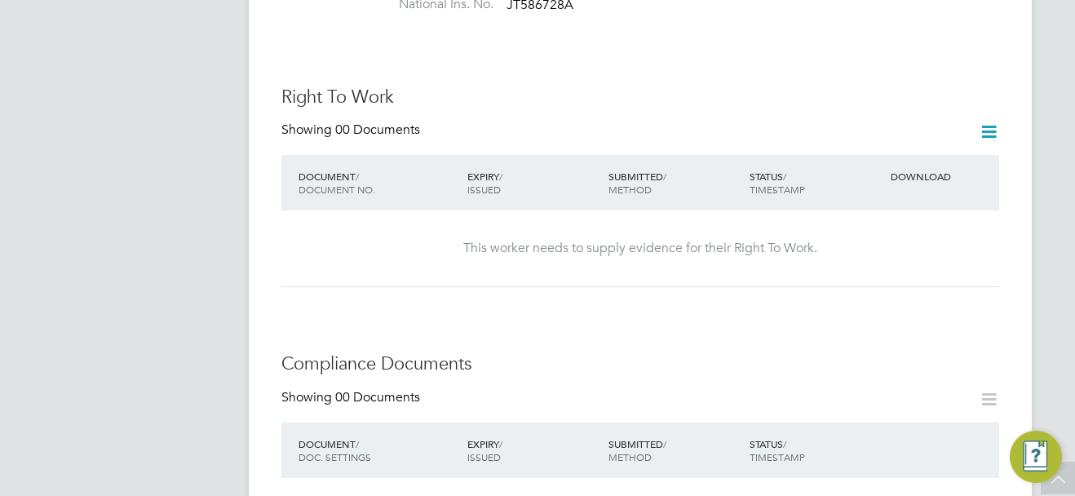
scroll to position [326, 0]
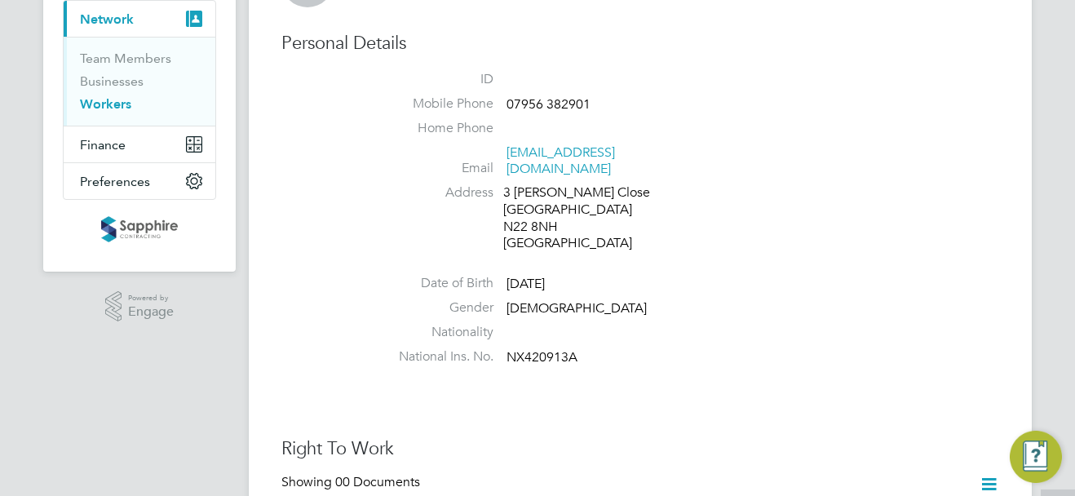
scroll to position [163, 0]
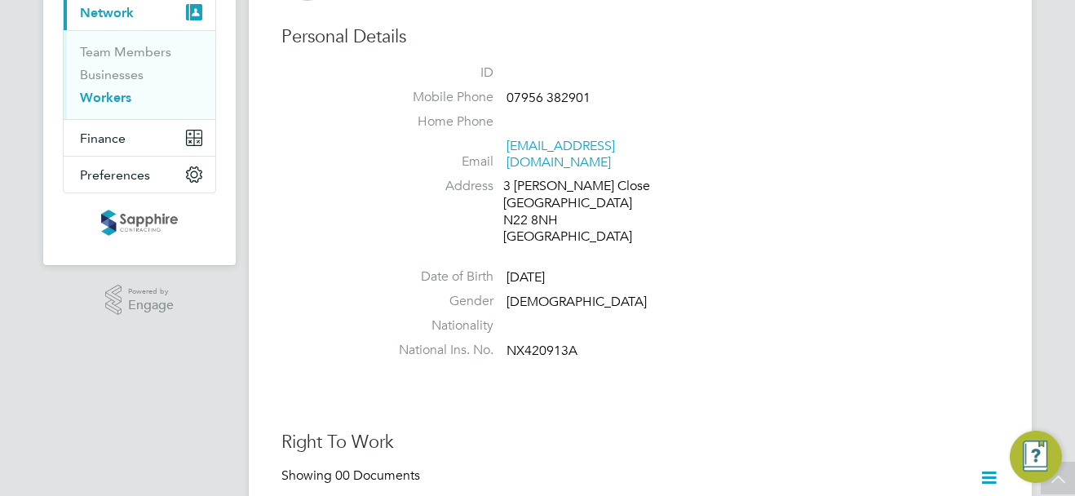
click at [557, 342] on span "NX420913A" at bounding box center [541, 350] width 71 height 16
copy span "NX420913A"
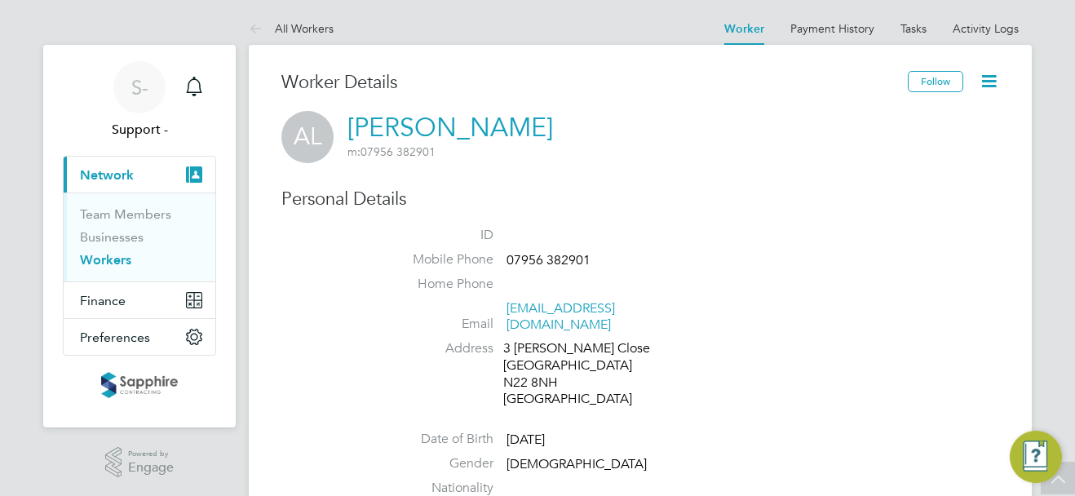
scroll to position [0, 0]
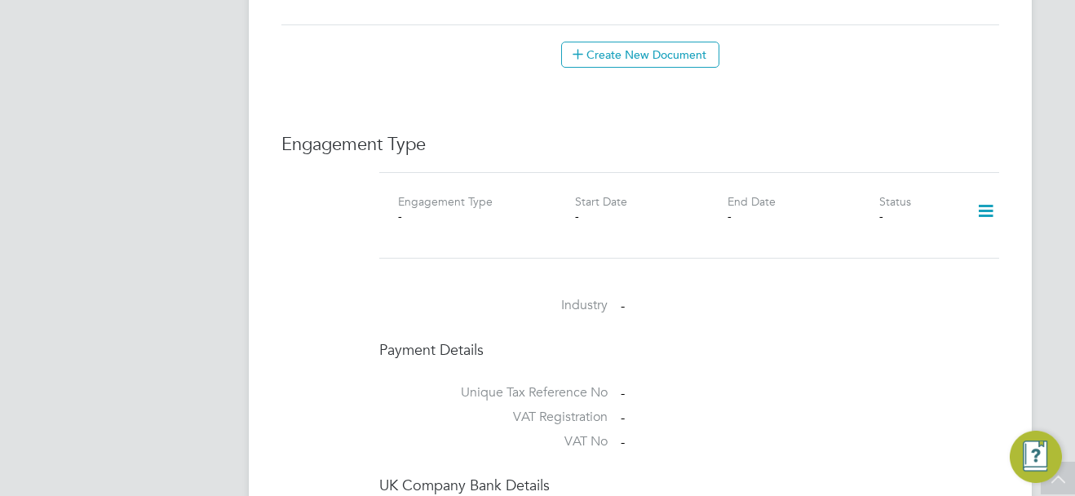
scroll to position [1060, 0]
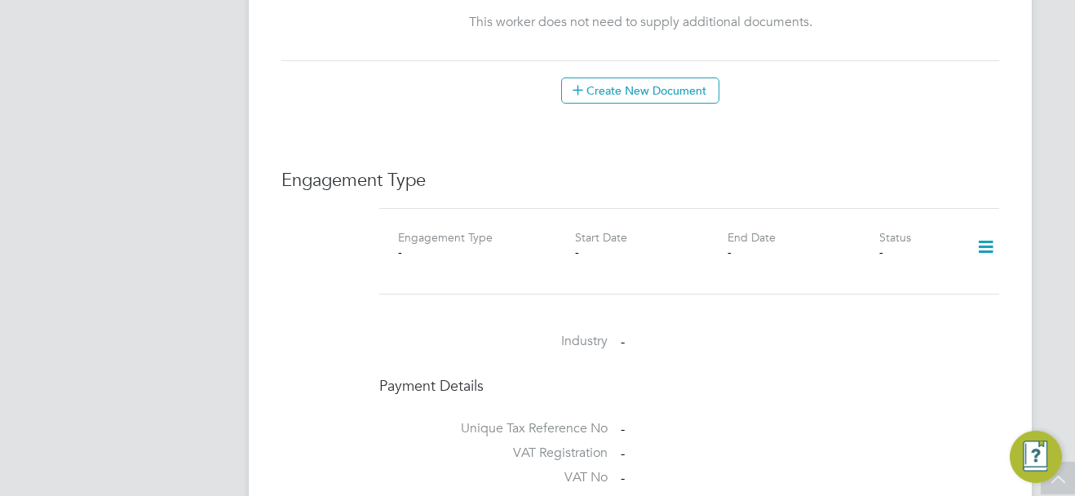
click at [987, 228] on icon at bounding box center [985, 247] width 29 height 38
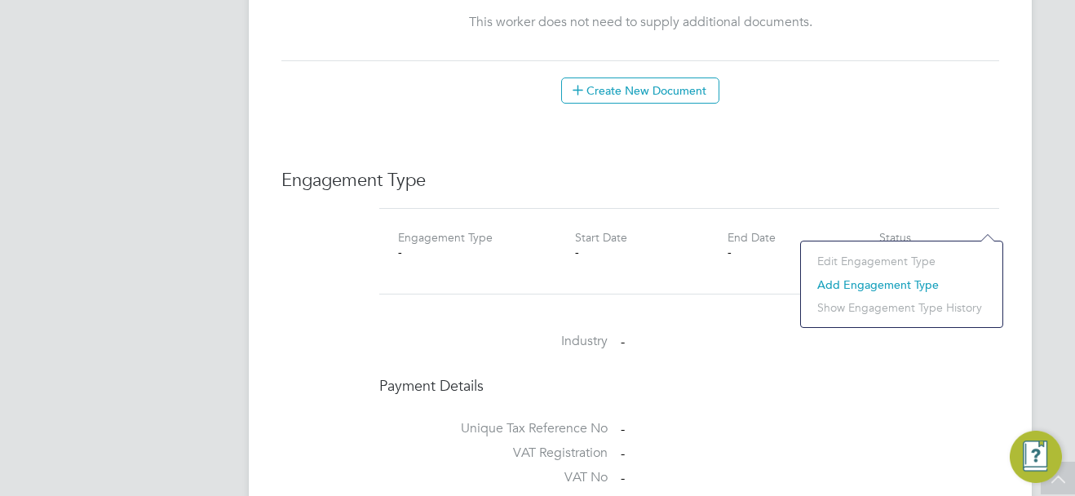
click at [848, 282] on li "Add Engagement Type" at bounding box center [901, 284] width 185 height 23
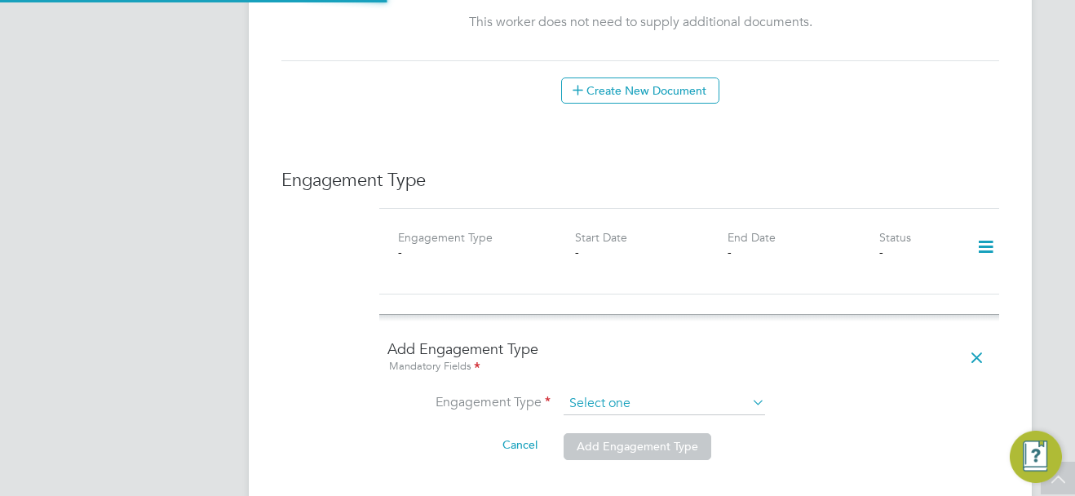
click at [608, 392] on input at bounding box center [663, 403] width 201 height 23
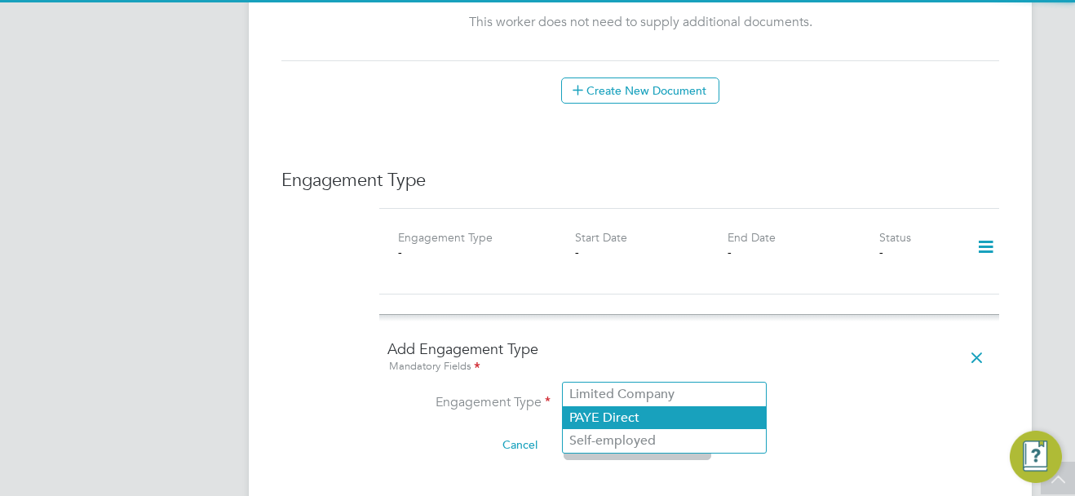
click at [614, 412] on li "PAYE Direct" at bounding box center [664, 418] width 203 height 24
type input "PAYE Direct"
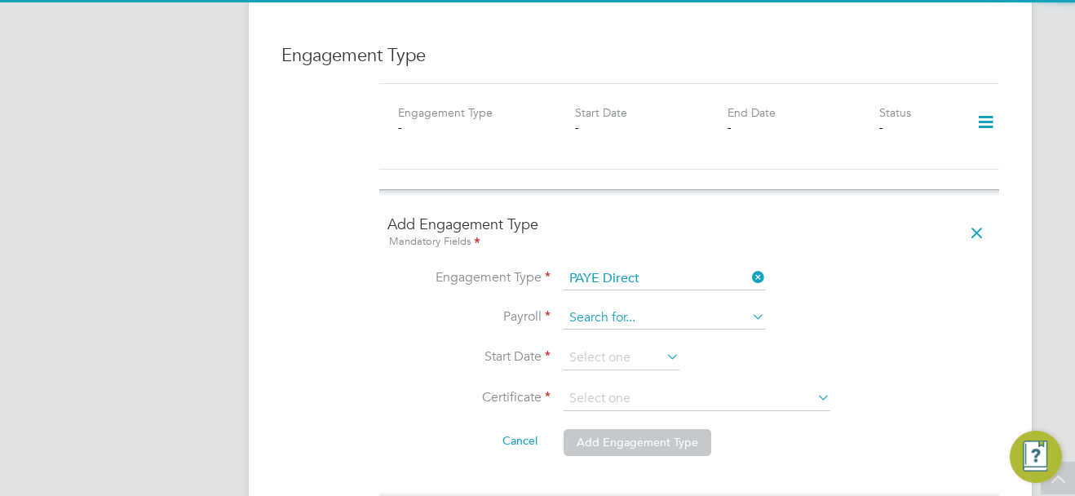
scroll to position [1223, 0]
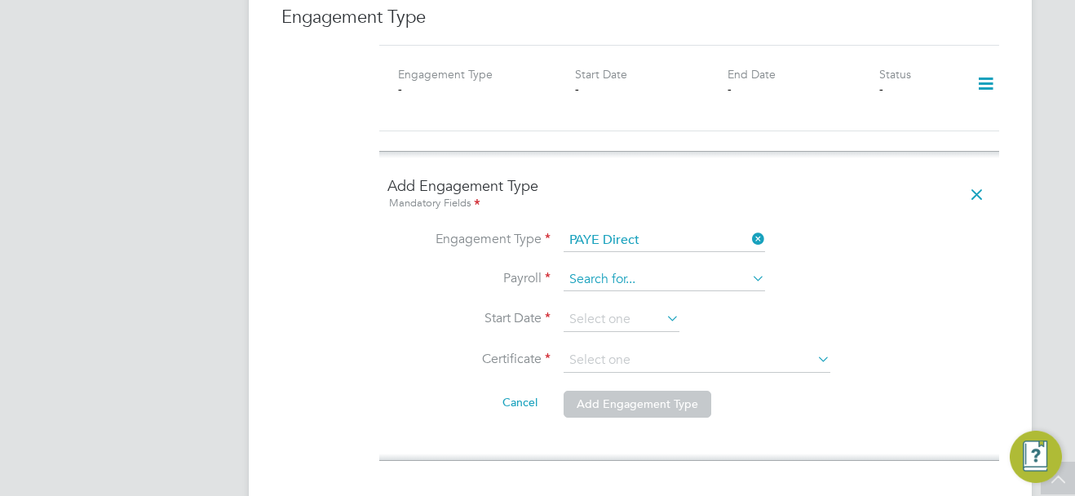
click at [612, 268] on input at bounding box center [663, 279] width 201 height 23
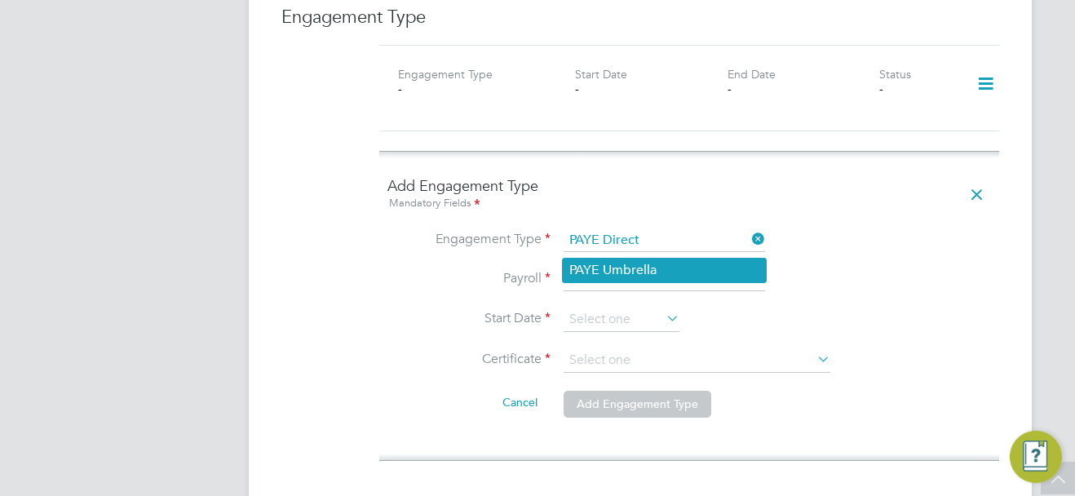
click at [638, 271] on li "PAYE Umbrella" at bounding box center [664, 270] width 203 height 24
type input "PAYE Umbrella"
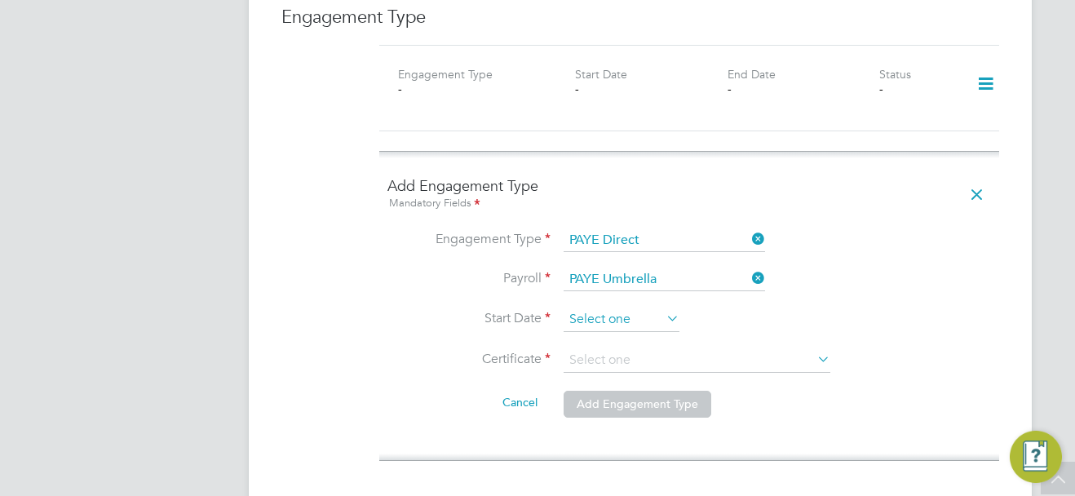
click at [632, 307] on input at bounding box center [621, 319] width 116 height 24
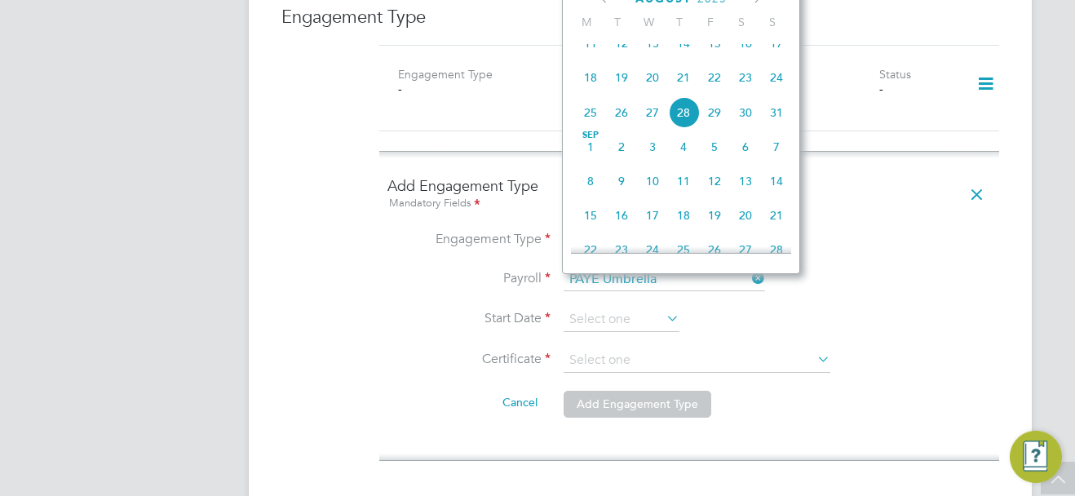
click at [686, 84] on span "21" at bounding box center [683, 77] width 31 height 31
type input "[DATE]"
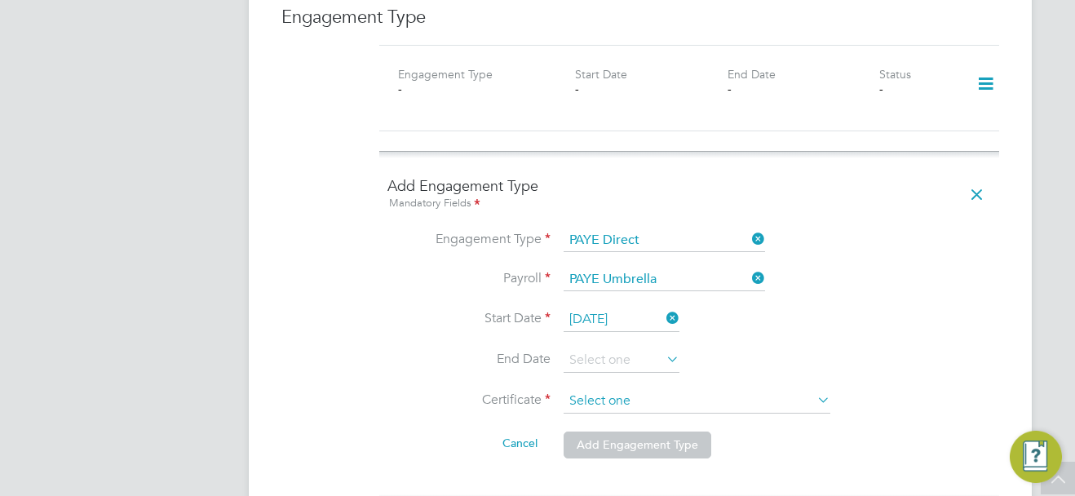
click at [640, 389] on input at bounding box center [696, 401] width 267 height 24
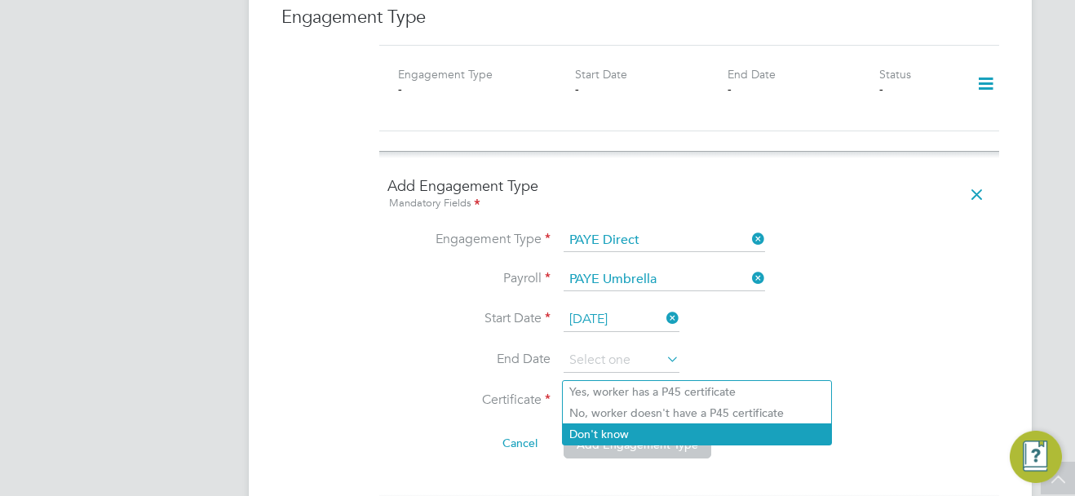
click at [639, 439] on li "Don't know" at bounding box center [697, 433] width 268 height 21
type input "Don't know"
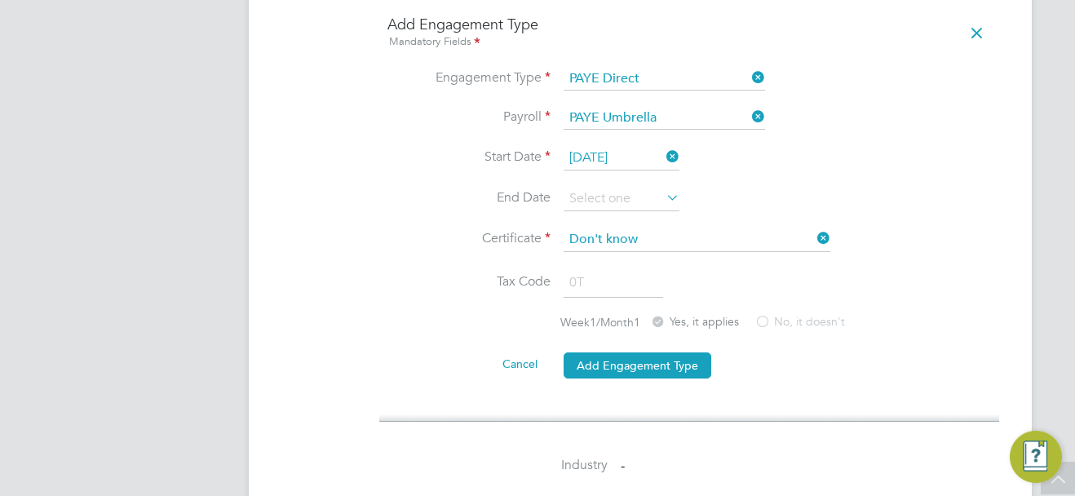
scroll to position [1386, 0]
click at [685, 351] on button "Add Engagement Type" at bounding box center [637, 364] width 148 height 26
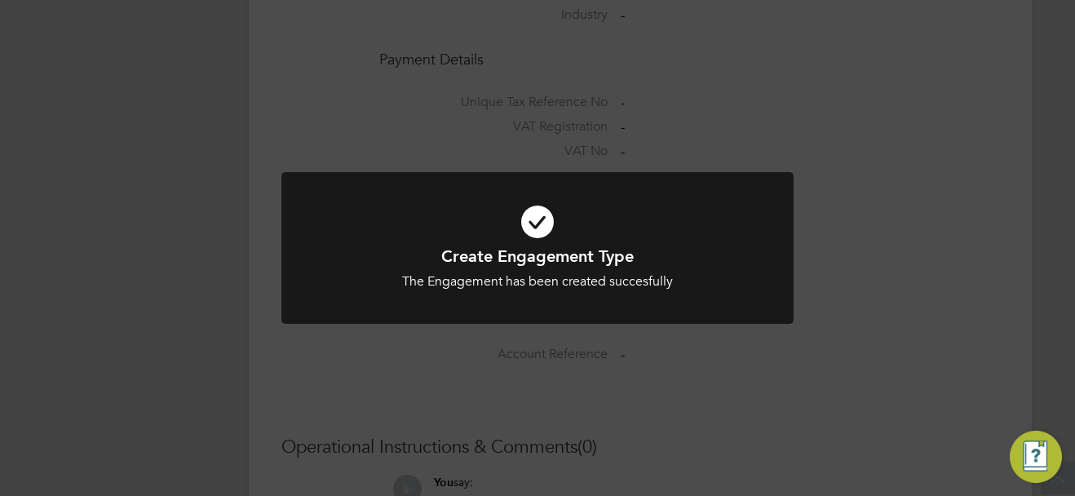
click at [828, 289] on div "Create Engagement Type The Engagement has been created succesfully Cancel Okay" at bounding box center [537, 248] width 1075 height 496
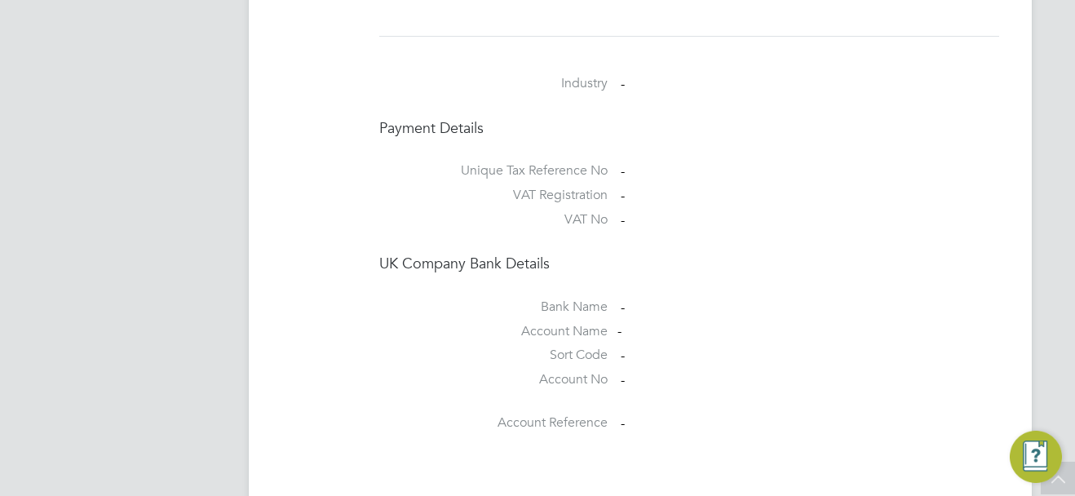
scroll to position [1223, 0]
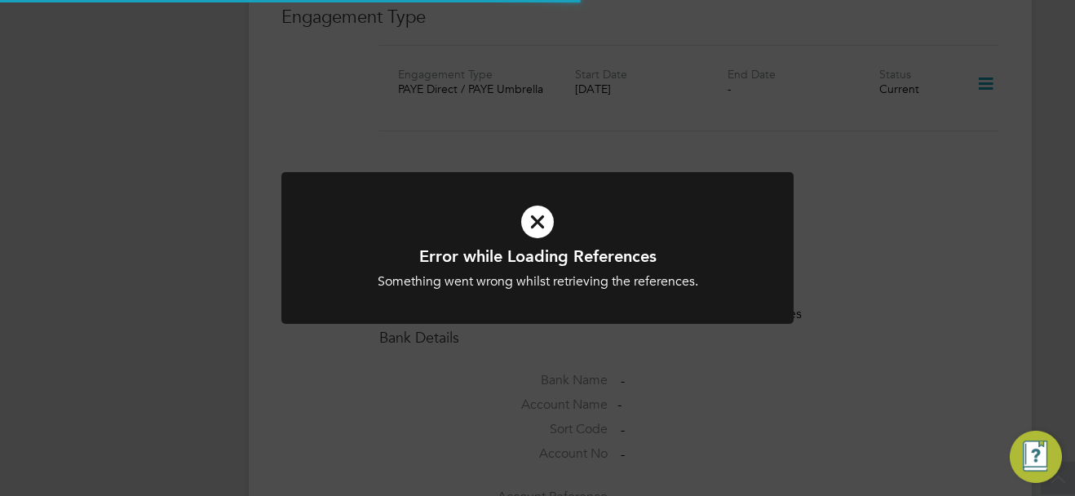
click at [872, 286] on div "Error while Loading References Something went wrong whilst retrieving the refer…" at bounding box center [537, 248] width 1075 height 496
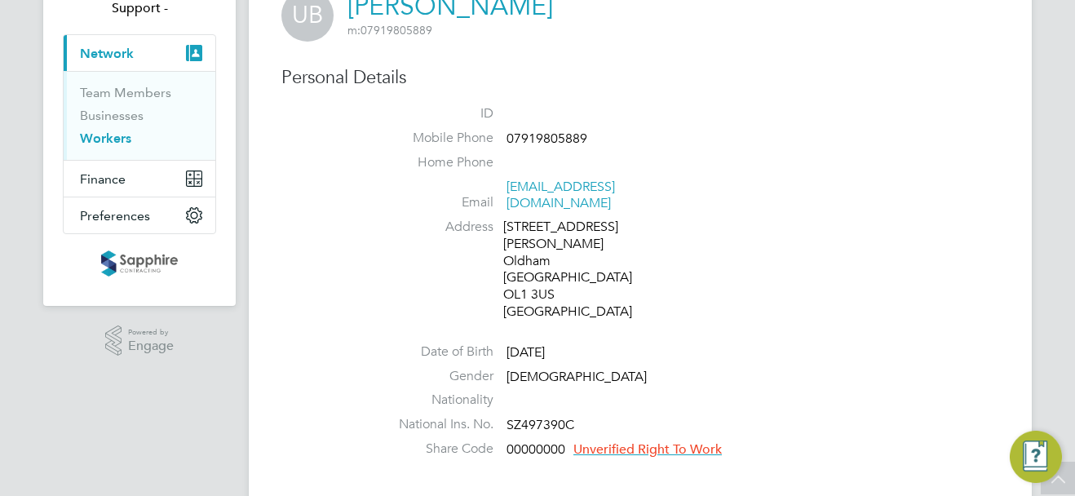
scroll to position [0, 0]
